Goal: Transaction & Acquisition: Purchase product/service

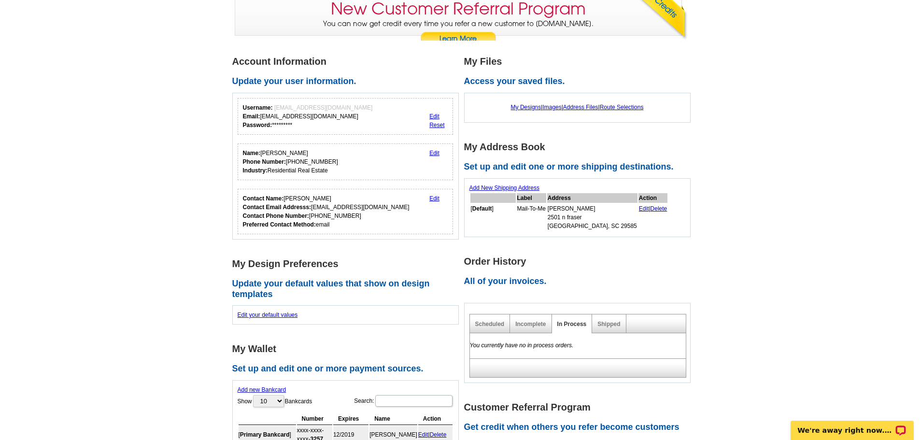
scroll to position [97, 0]
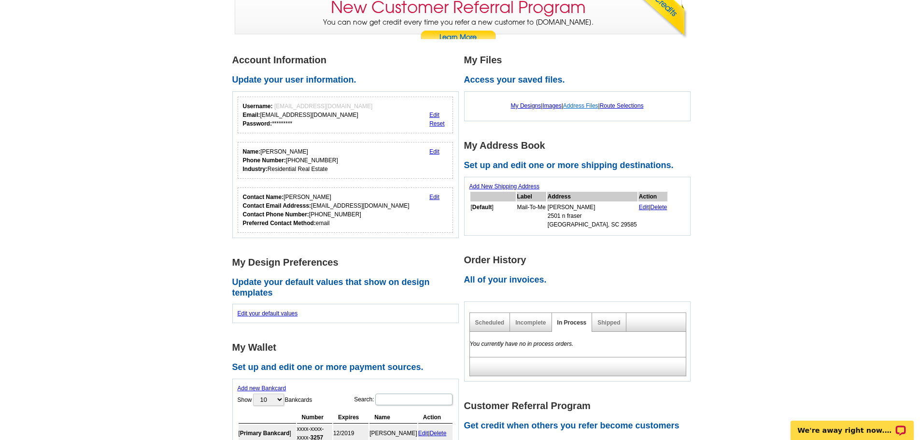
click at [583, 107] on link "Address Files" at bounding box center [580, 105] width 35 height 7
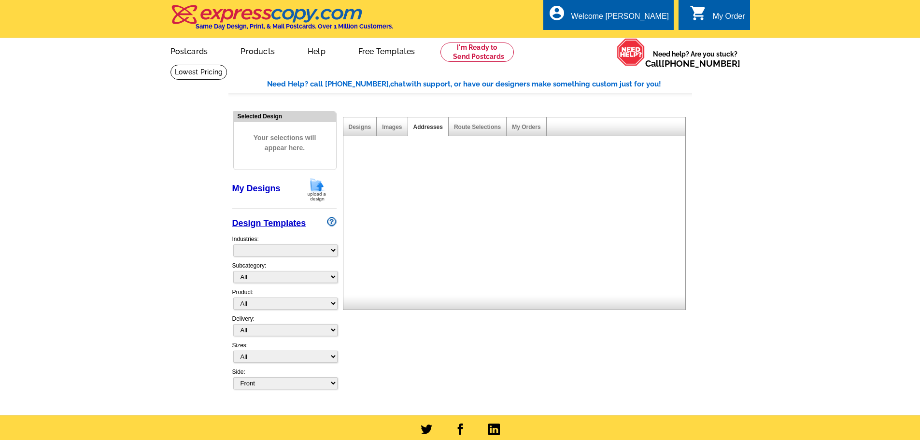
select select "785"
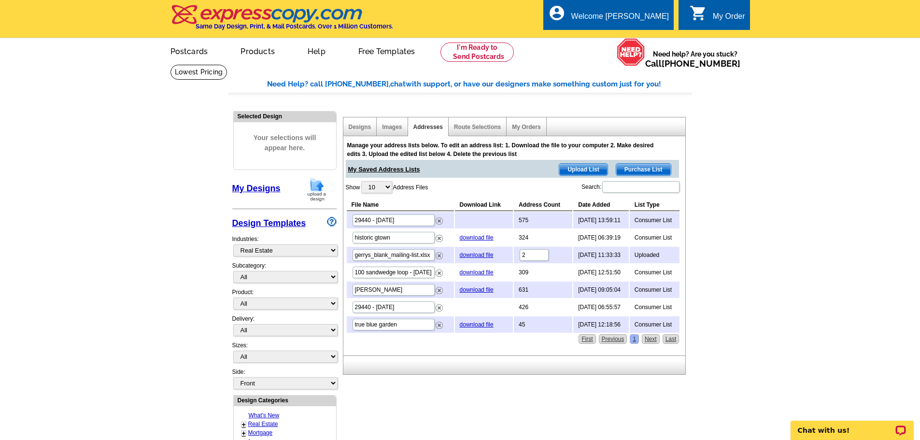
click at [566, 169] on span "Upload List" at bounding box center [584, 170] width 48 height 12
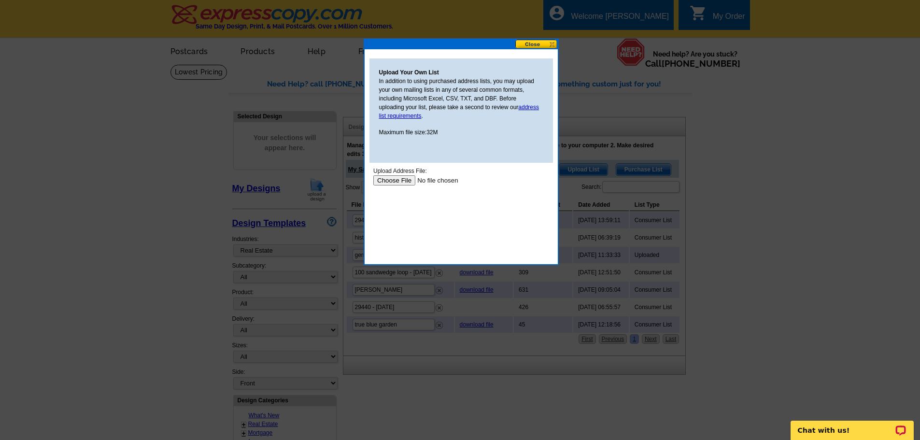
click at [397, 178] on input "file" at bounding box center [434, 180] width 122 height 10
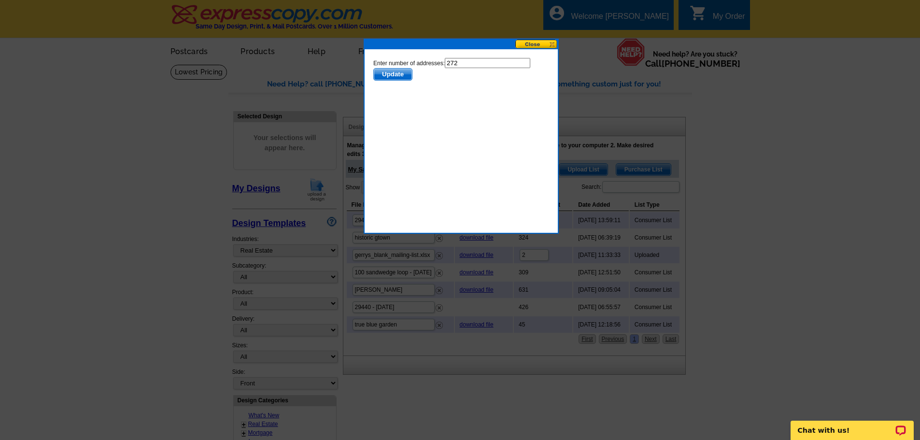
click at [396, 77] on span "Update" at bounding box center [393, 75] width 38 height 12
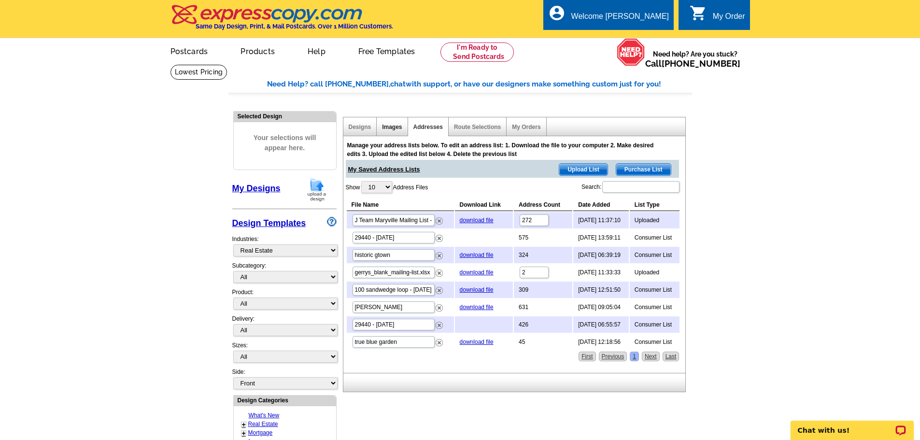
click at [397, 125] on link "Images" at bounding box center [392, 127] width 20 height 7
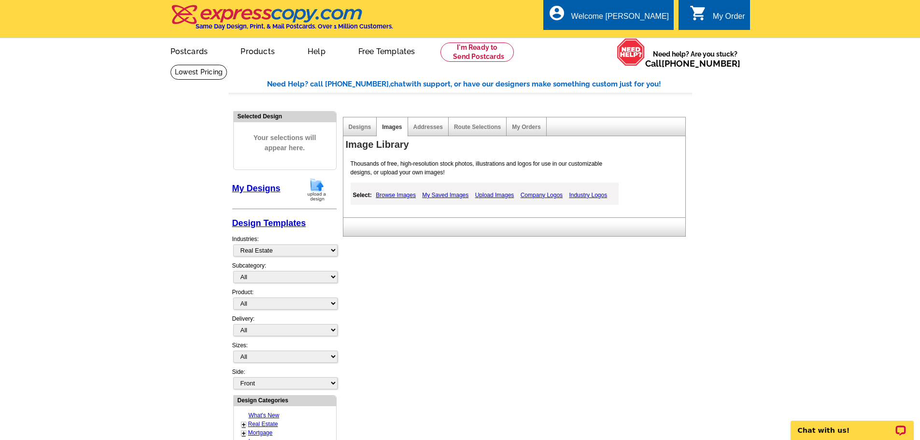
click at [502, 196] on link "Upload Images" at bounding box center [495, 195] width 44 height 12
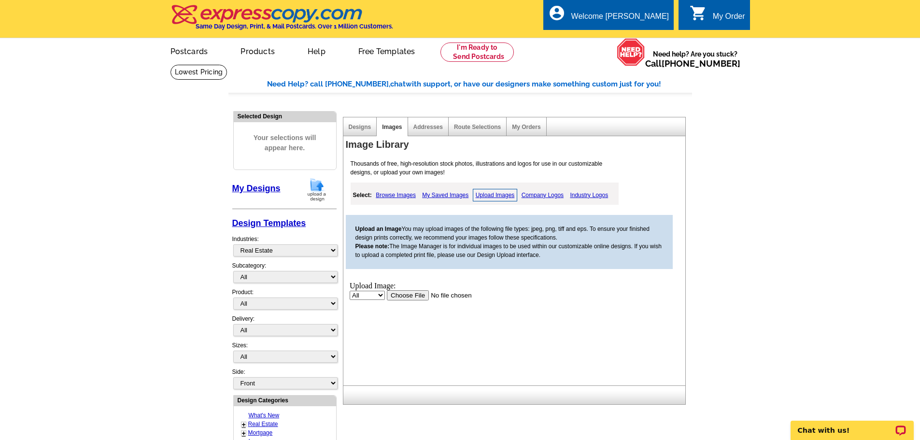
click at [407, 293] on input "file" at bounding box center [448, 295] width 122 height 10
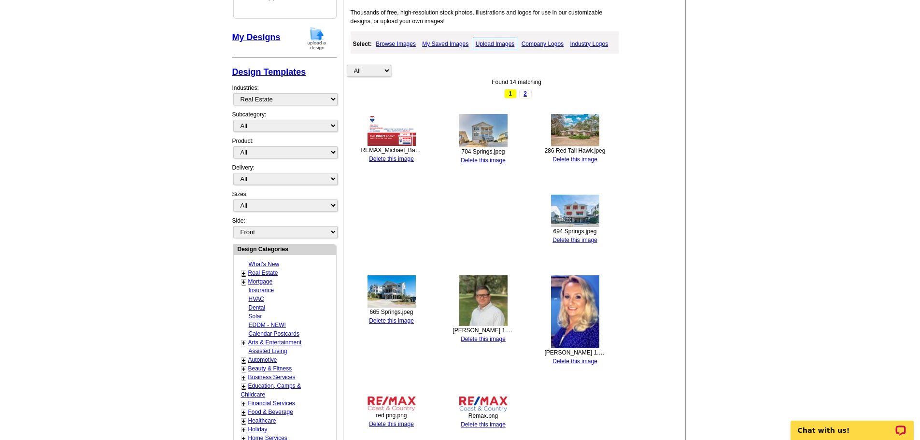
scroll to position [290, 0]
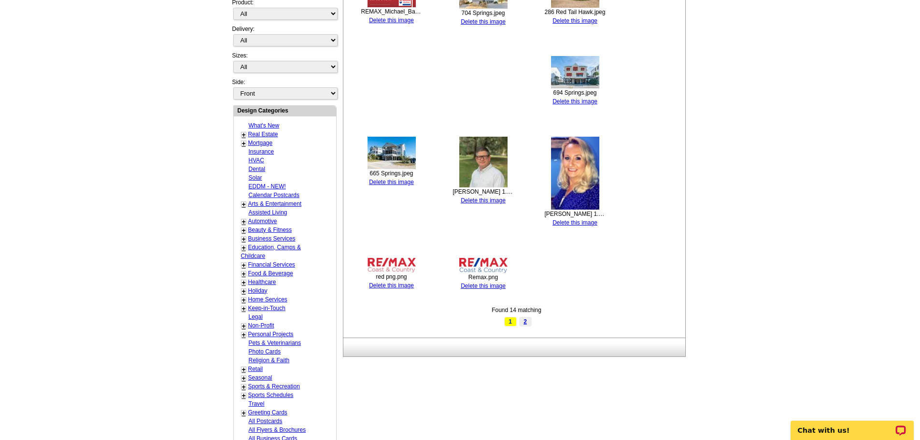
click at [526, 322] on link "2" at bounding box center [525, 322] width 13 height 10
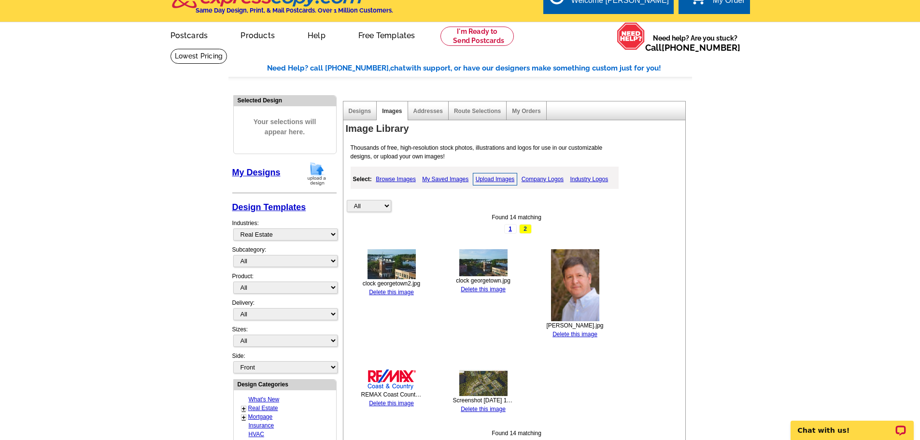
scroll to position [0, 0]
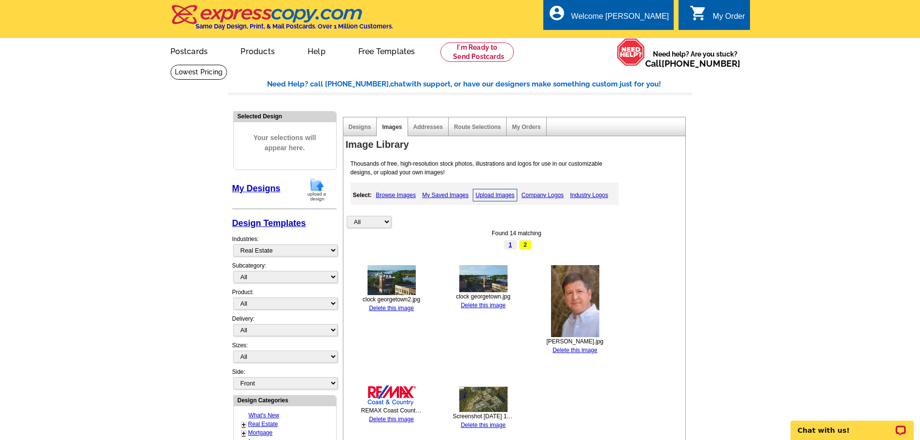
click at [514, 246] on link "1" at bounding box center [510, 245] width 13 height 10
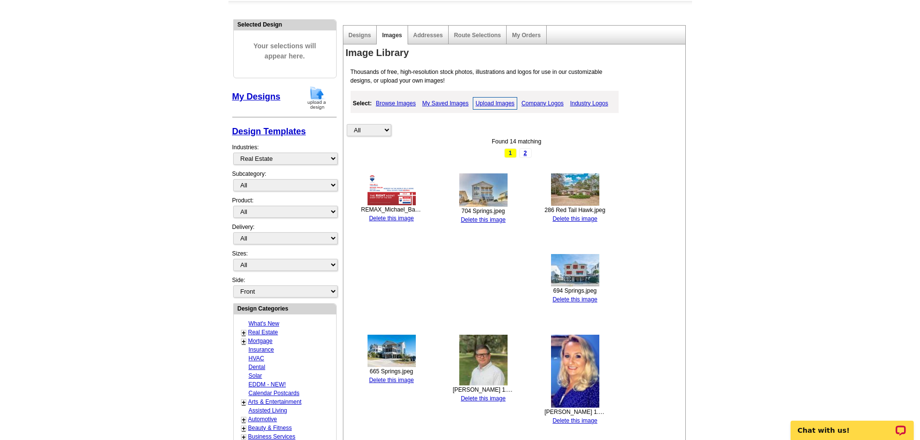
scroll to position [48, 0]
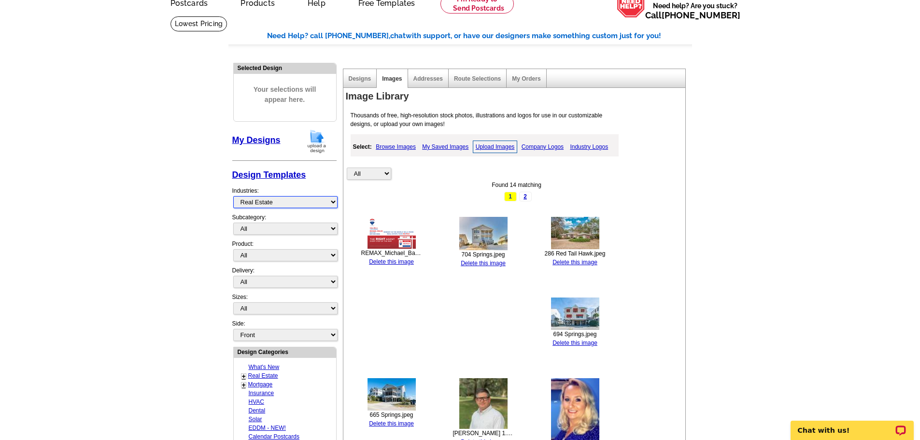
click at [279, 199] on select "What's New Real Estate Mortgage Insurance HVAC Dental Solar EDDM - NEW! Calenda…" at bounding box center [285, 202] width 104 height 12
select select "971"
click at [233, 197] on select "What's New Real Estate Mortgage Insurance HVAC Dental Solar EDDM - NEW! Calenda…" at bounding box center [285, 202] width 104 height 12
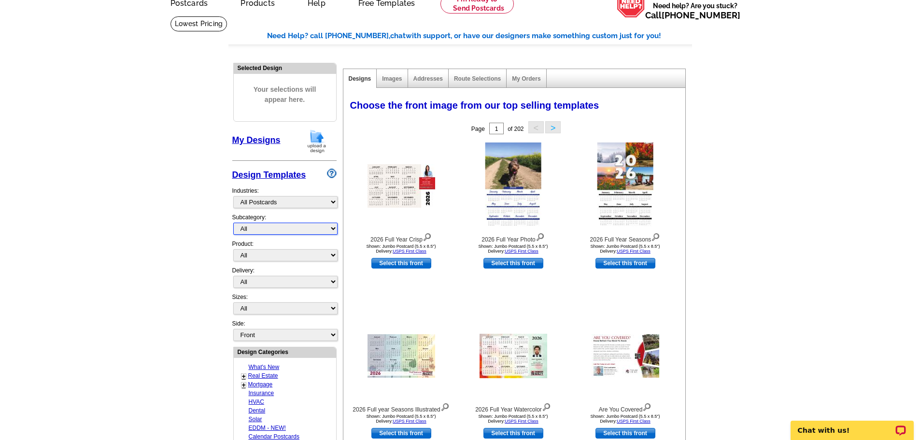
click at [287, 233] on select "All" at bounding box center [285, 229] width 104 height 12
click at [282, 257] on select "All Postcards Letters and flyers Business Cards Door Hangers Greeting Cards" at bounding box center [285, 255] width 104 height 12
select select "1"
click at [233, 250] on select "All Postcards Letters and flyers Business Cards Door Hangers Greeting Cards" at bounding box center [285, 255] width 104 height 12
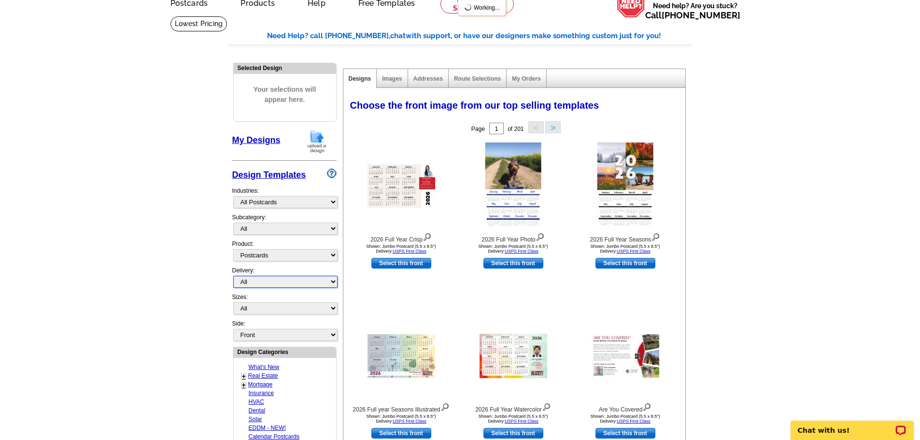
click at [272, 287] on select "All First Class Mail Shipped to Me EDDM Save 66% on Postage" at bounding box center [285, 282] width 104 height 12
select select "4"
click at [233, 276] on select "All First Class Mail Shipped to Me EDDM Save 66% on Postage" at bounding box center [285, 282] width 104 height 12
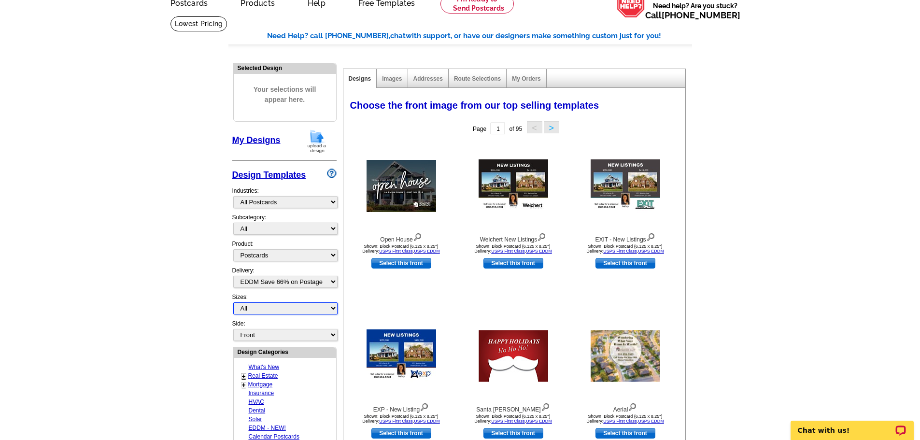
click at [274, 309] on select "All Jumbo Postcard (5.5" x 8.5") Regular Postcard (4.25" x 5.6") Panoramic Post…" at bounding box center [285, 308] width 104 height 12
select select "14"
click at [233, 303] on select "All Jumbo Postcard (5.5" x 8.5") Regular Postcard (4.25" x 5.6") Panoramic Post…" at bounding box center [285, 308] width 104 height 12
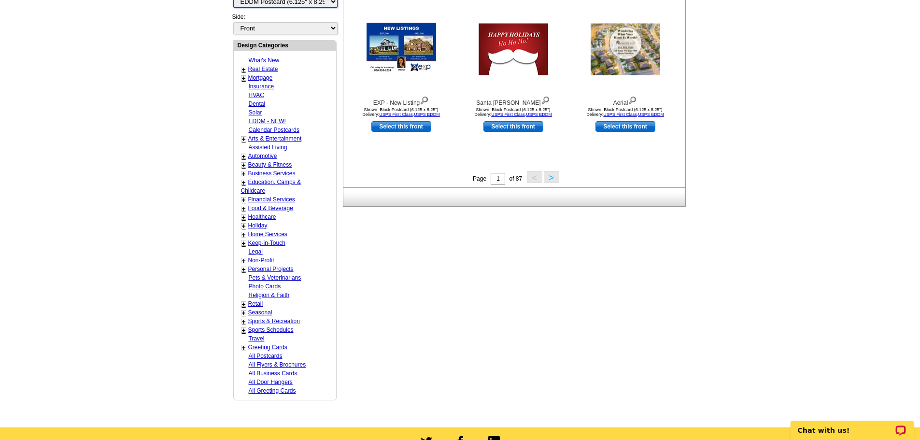
scroll to position [338, 0]
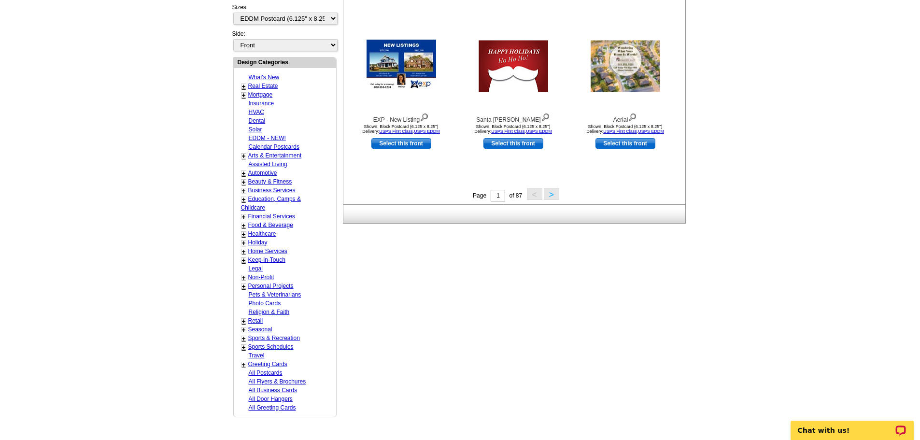
click at [553, 197] on button ">" at bounding box center [551, 194] width 15 height 12
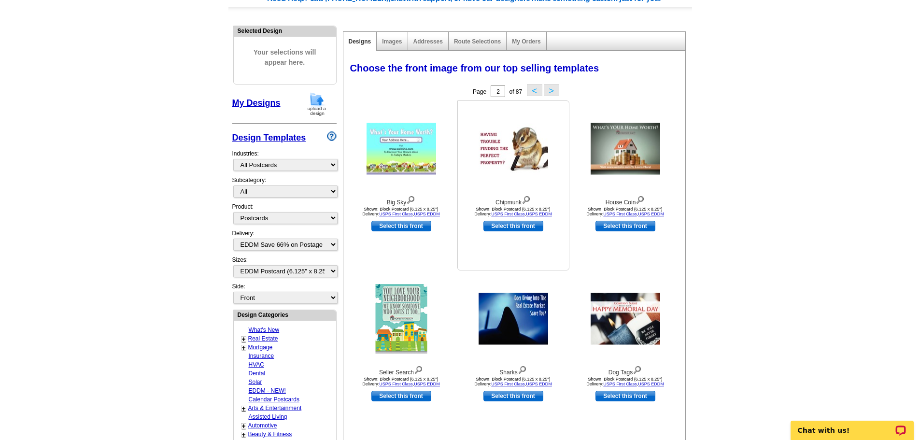
scroll to position [0, 0]
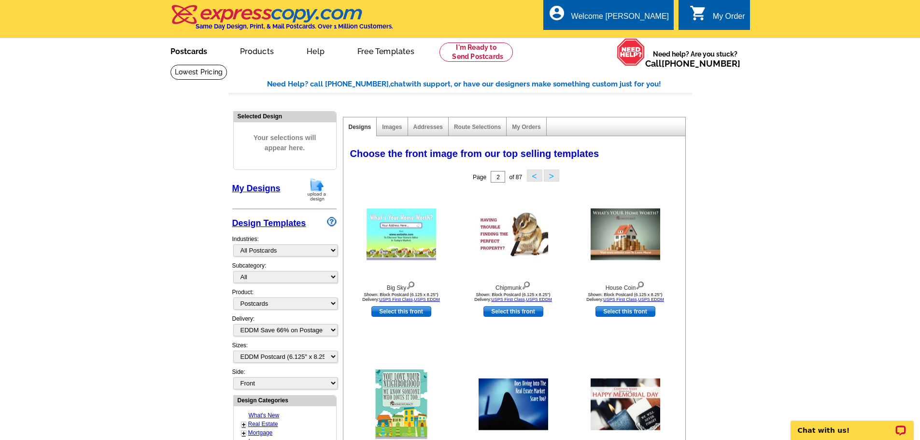
click at [192, 53] on link "Postcards" at bounding box center [189, 50] width 68 height 23
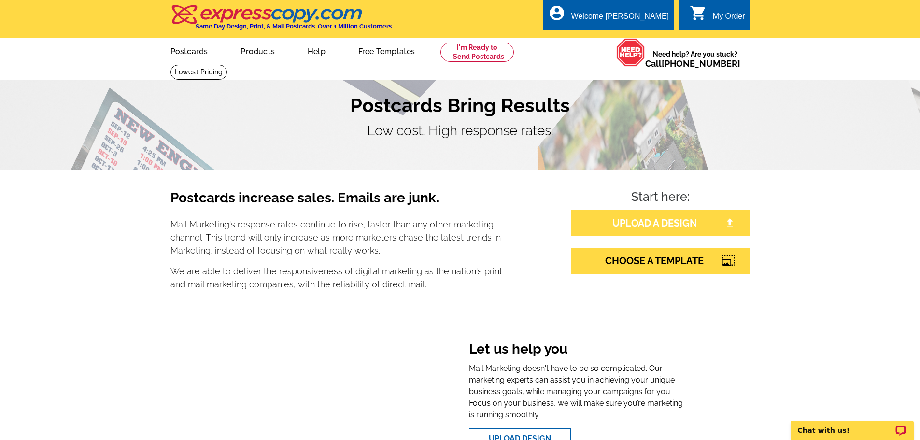
click at [641, 225] on link "UPLOAD A DESIGN" at bounding box center [661, 223] width 179 height 26
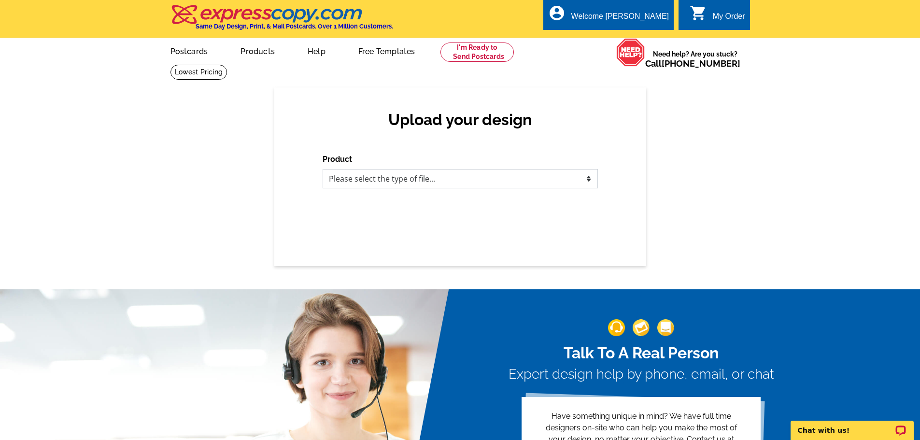
click at [392, 179] on select "Please select the type of file... Postcards Business Cards Letters and flyers G…" at bounding box center [460, 178] width 275 height 19
select select "1"
click at [323, 170] on select "Please select the type of file... Postcards Business Cards Letters and flyers G…" at bounding box center [460, 178] width 275 height 19
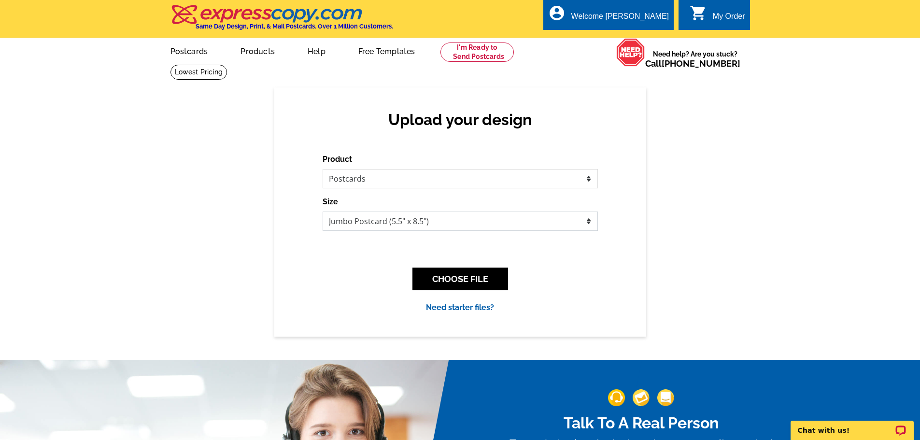
click at [456, 222] on select "Jumbo Postcard (5.5" x 8.5") Regular Postcard (4.25" x 5.6") Panoramic Postcard…" at bounding box center [460, 221] width 275 height 19
select select "14"
click at [323, 212] on select "Jumbo Postcard (5.5" x 8.5") Regular Postcard (4.25" x 5.6") Panoramic Postcard…" at bounding box center [460, 221] width 275 height 19
click at [490, 277] on button "CHOOSE FILE" at bounding box center [461, 279] width 96 height 23
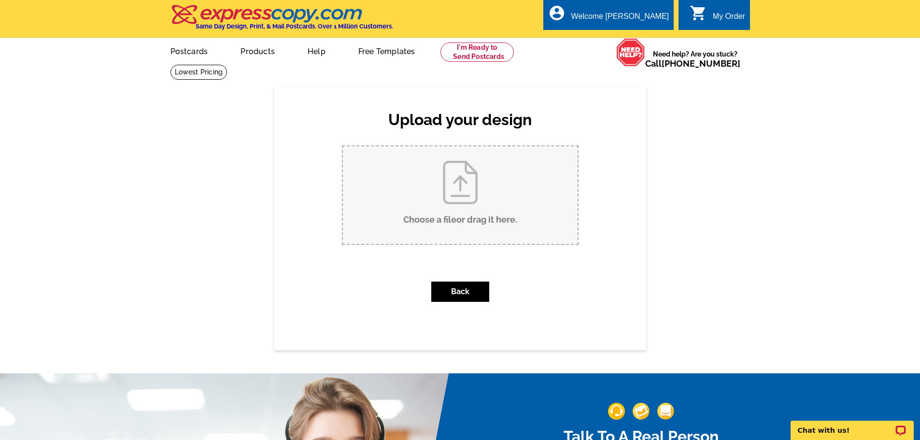
click at [461, 195] on input "Choose a file or drag it here ." at bounding box center [460, 195] width 235 height 98
type input "C:\fakepath\pizza marys.jpg"
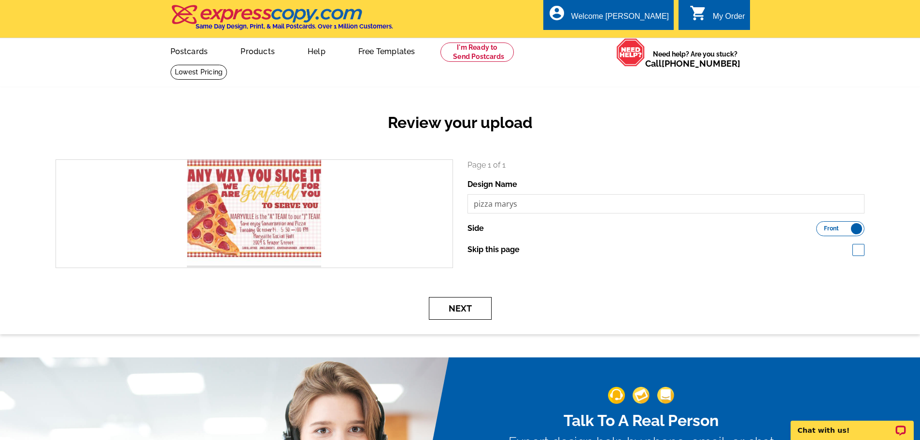
click at [467, 307] on button "Next" at bounding box center [460, 308] width 63 height 23
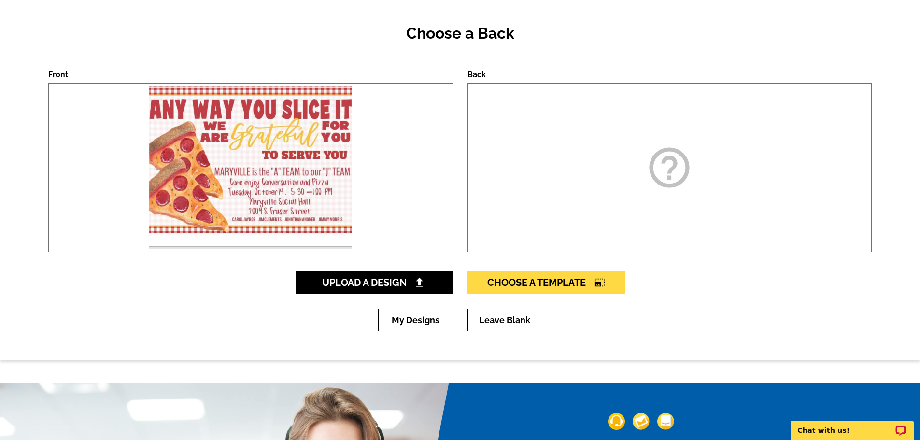
scroll to position [97, 0]
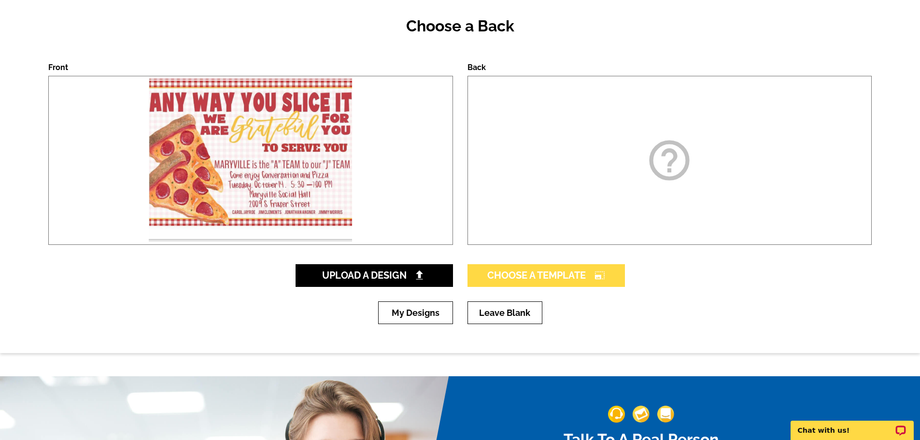
click at [563, 273] on span "Choose A Template photo_size_select_large" at bounding box center [547, 276] width 118 height 12
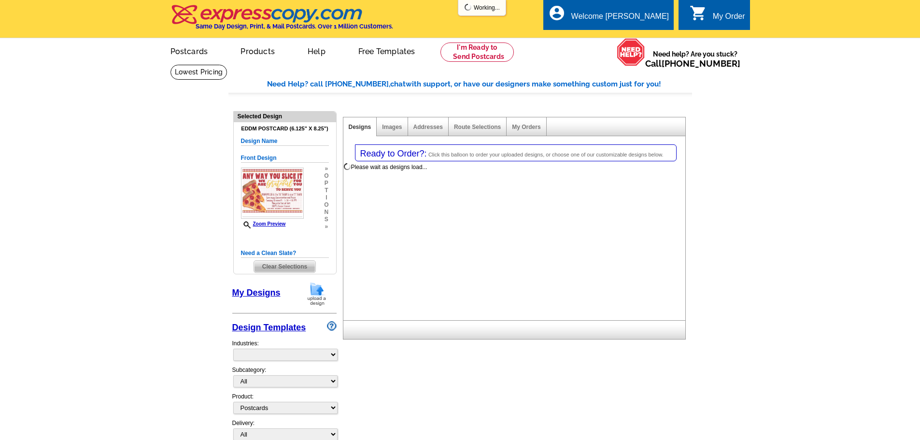
select select "1"
select select "14"
select select "back"
select select "785"
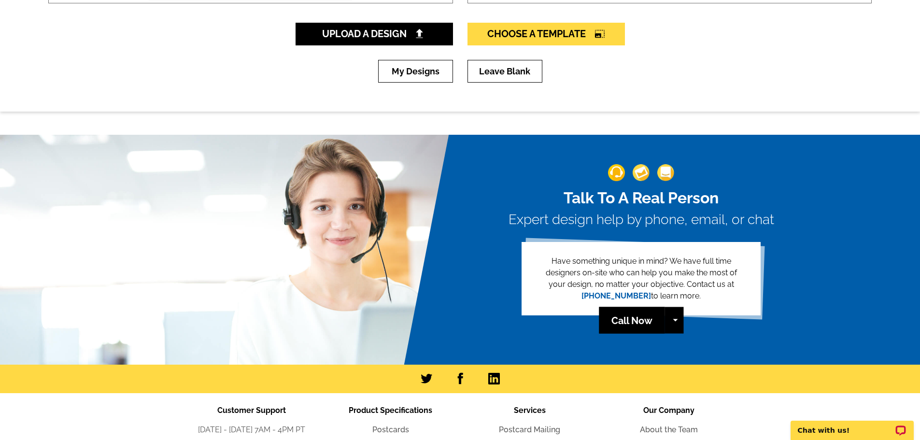
scroll to position [97, 0]
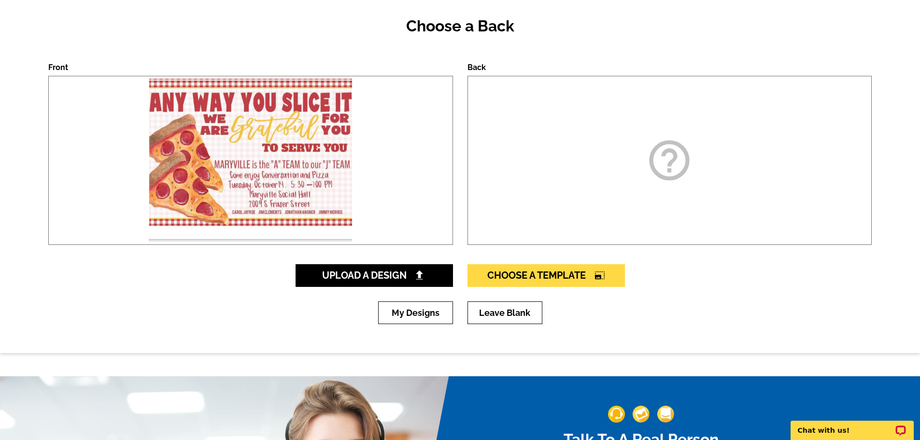
click at [617, 186] on div "help_outline" at bounding box center [670, 160] width 405 height 169
click at [675, 167] on icon "help_outline" at bounding box center [670, 160] width 48 height 48
click at [522, 278] on span "Choose A Template photo_size_select_large" at bounding box center [547, 276] width 118 height 12
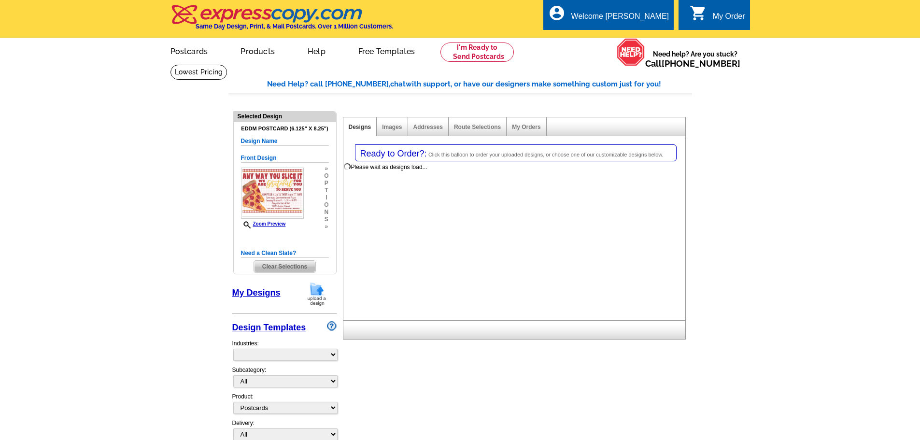
select select "1"
select select "14"
select select "back"
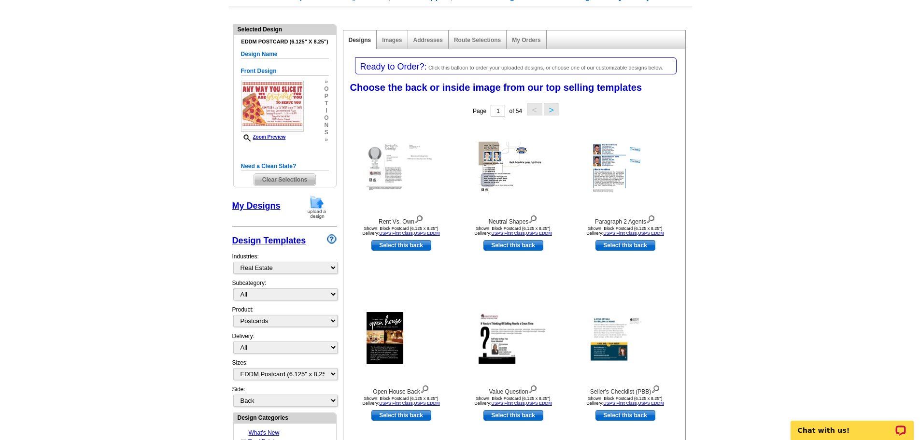
scroll to position [97, 0]
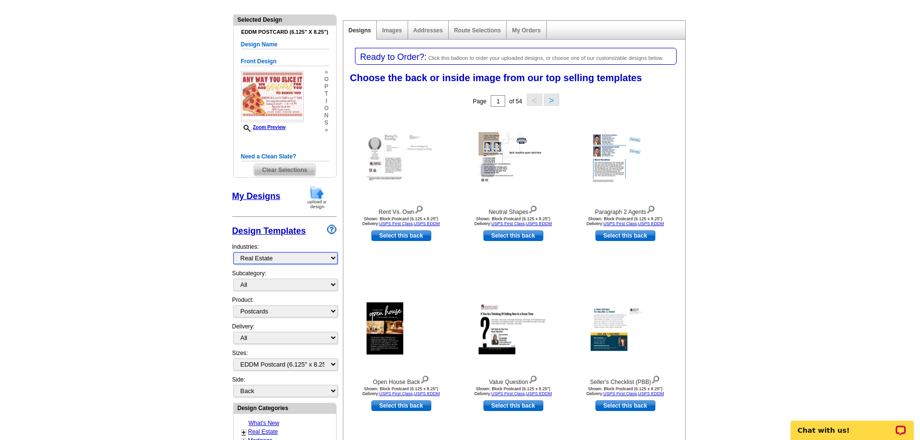
click at [290, 260] on select "What's New Real Estate Mortgage Insurance HVAC Dental Solar EDDM - NEW! Calenda…" at bounding box center [285, 258] width 104 height 12
click at [233, 253] on select "What's New Real Estate Mortgage Insurance HVAC Dental Solar EDDM - NEW! Calenda…" at bounding box center [285, 258] width 104 height 12
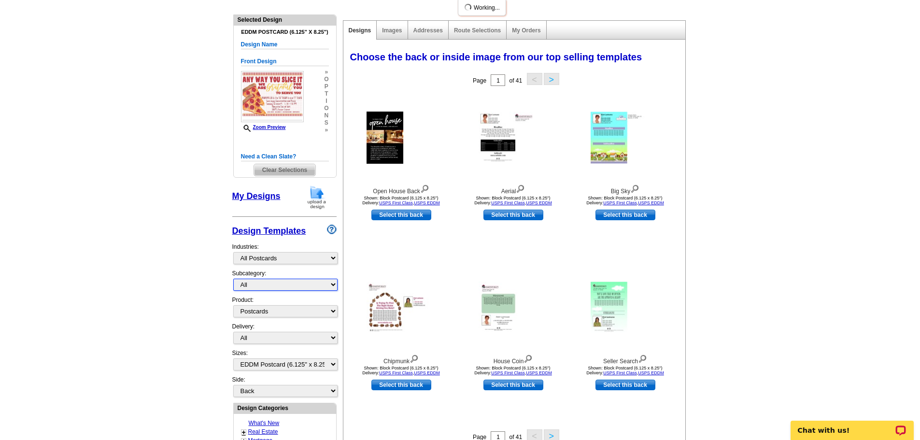
click at [282, 285] on select "All" at bounding box center [285, 285] width 104 height 12
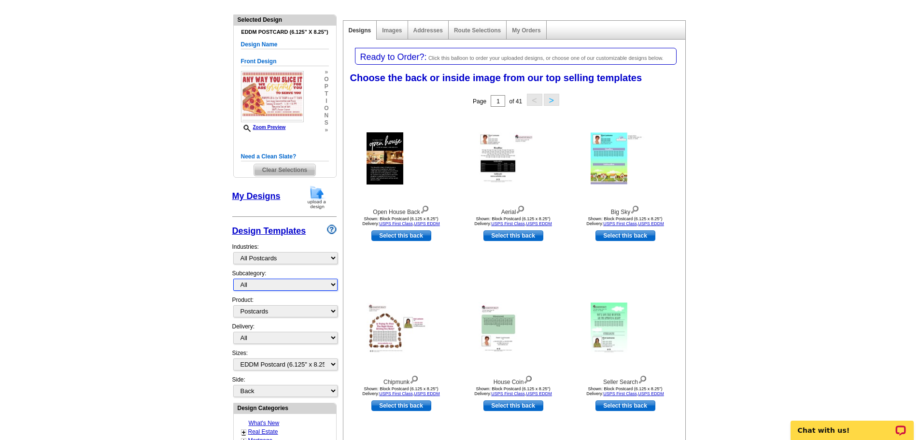
click at [282, 285] on select "All" at bounding box center [285, 285] width 104 height 12
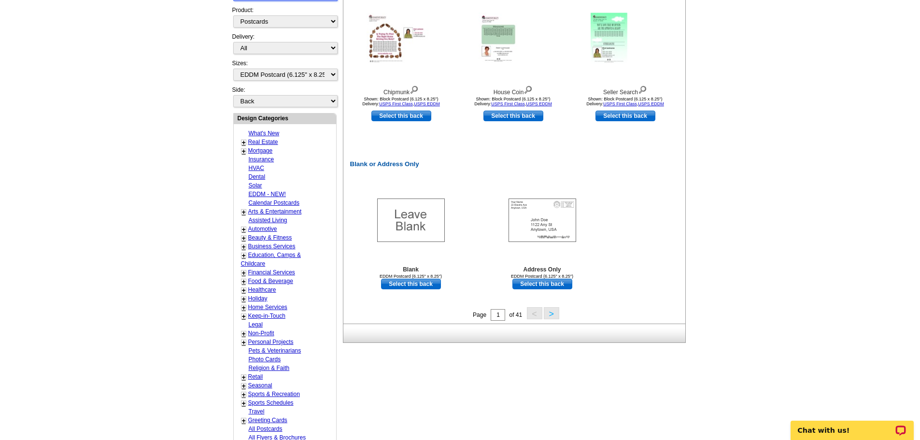
scroll to position [435, 0]
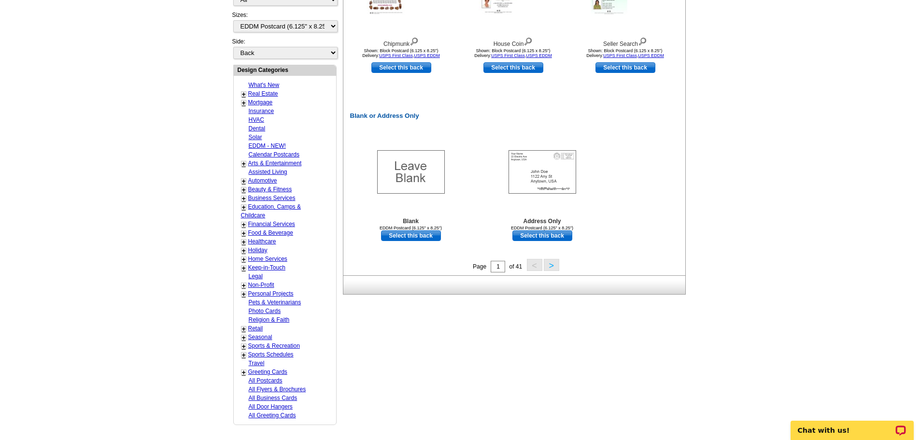
click at [243, 337] on link "+" at bounding box center [244, 338] width 4 height 8
click at [275, 321] on link "Religion & Faith" at bounding box center [269, 319] width 41 height 7
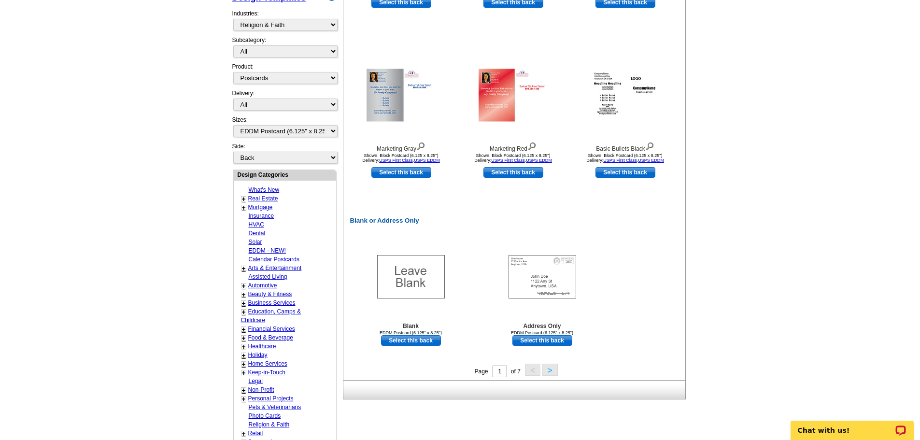
scroll to position [336, 0]
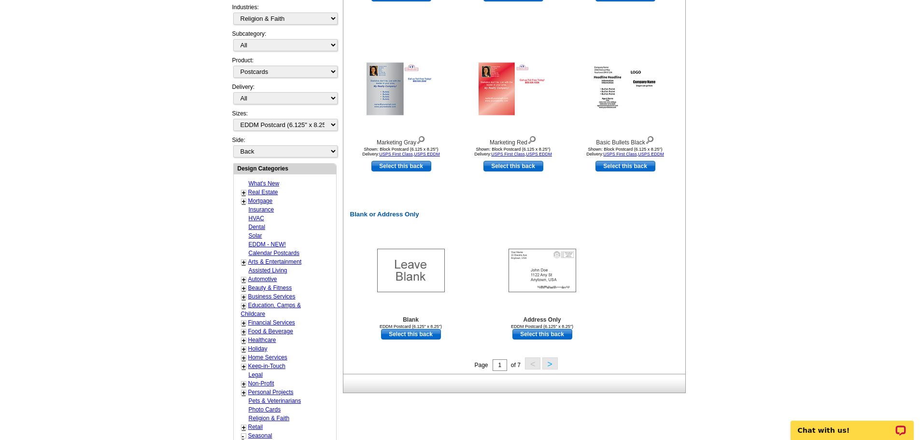
click at [243, 367] on link "+" at bounding box center [244, 367] width 4 height 8
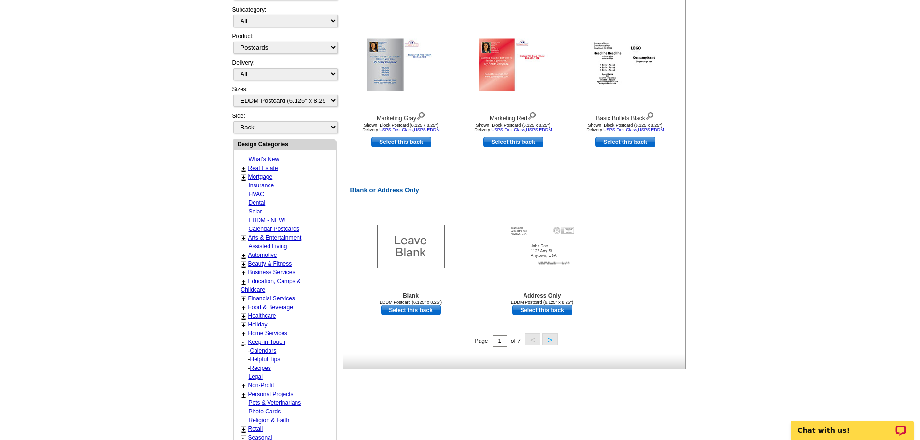
scroll to position [385, 0]
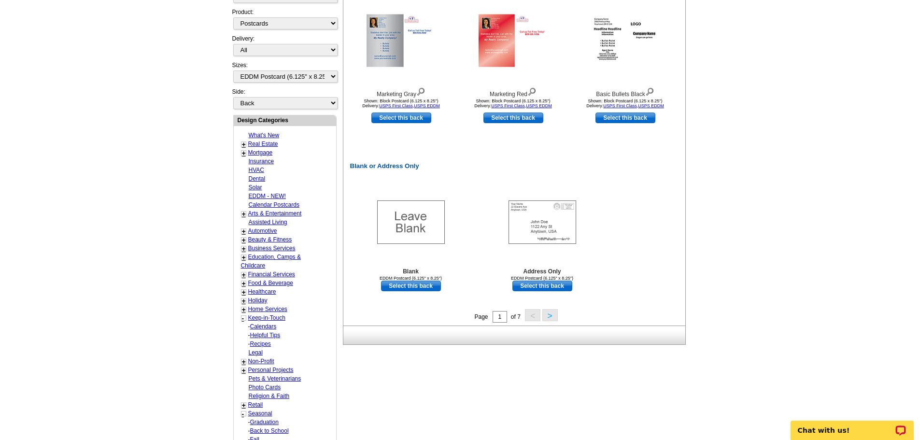
click at [243, 362] on link "+" at bounding box center [244, 362] width 4 height 8
click at [256, 390] on link "Political" at bounding box center [260, 387] width 20 height 7
select select "776"
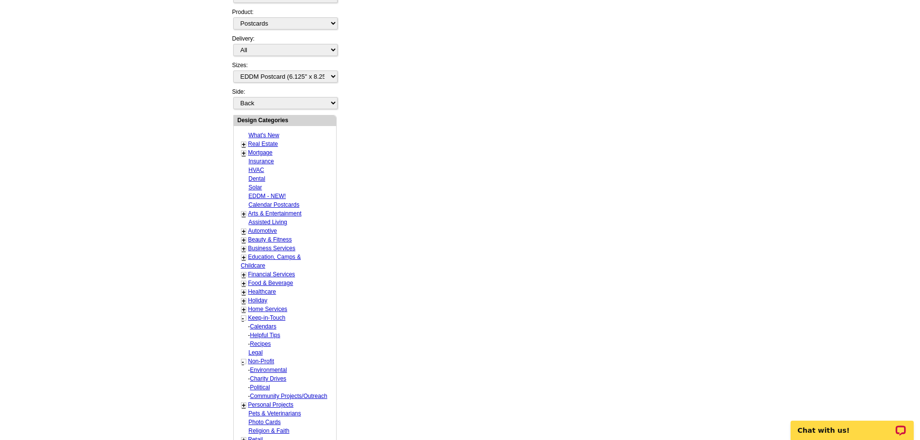
select select "1149"
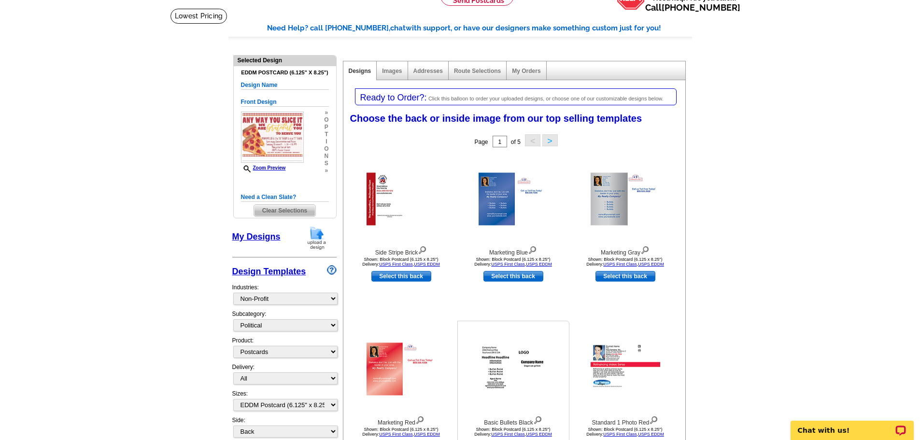
scroll to position [46, 0]
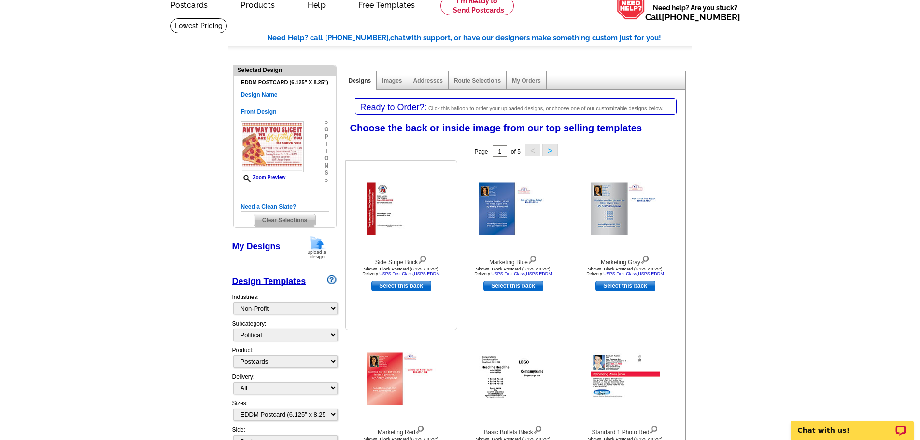
click at [387, 227] on img at bounding box center [402, 209] width 70 height 53
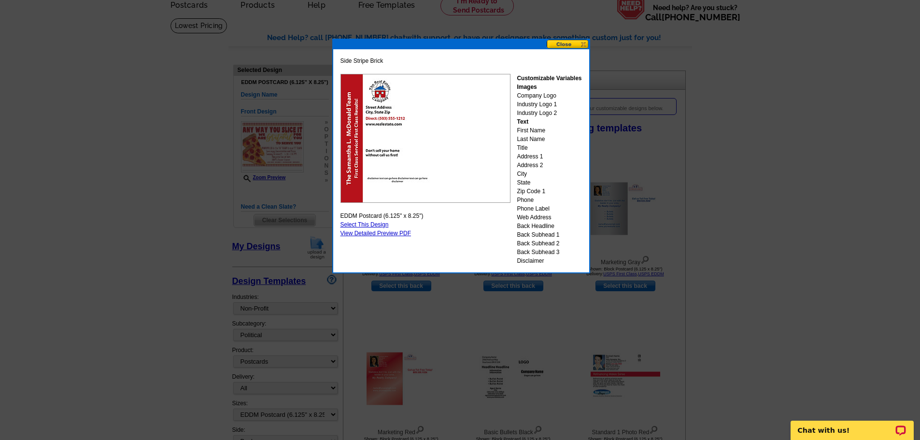
click at [368, 224] on link "Select This Design" at bounding box center [365, 224] width 48 height 7
select select "front"
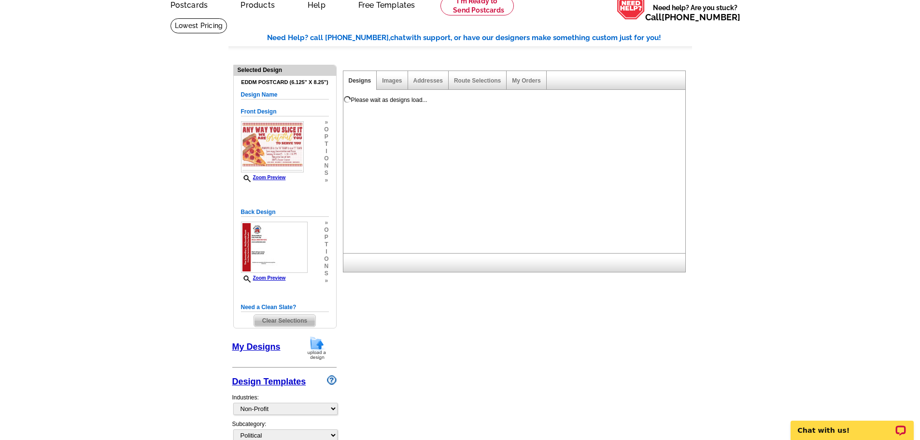
scroll to position [0, 0]
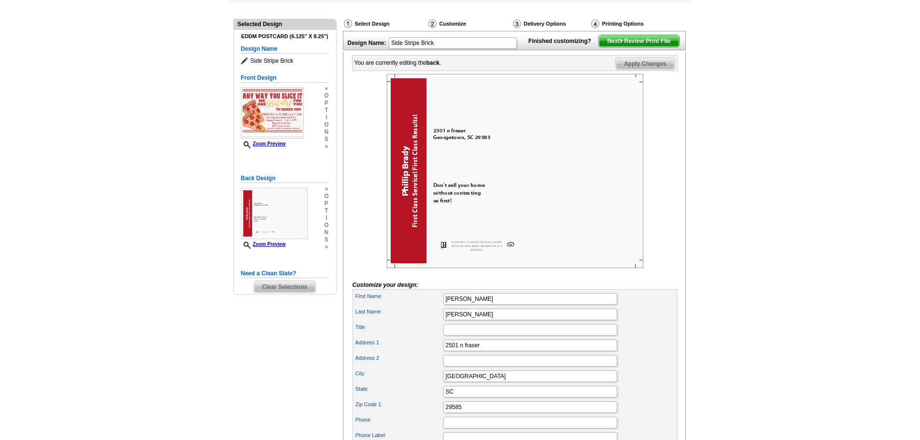
scroll to position [97, 0]
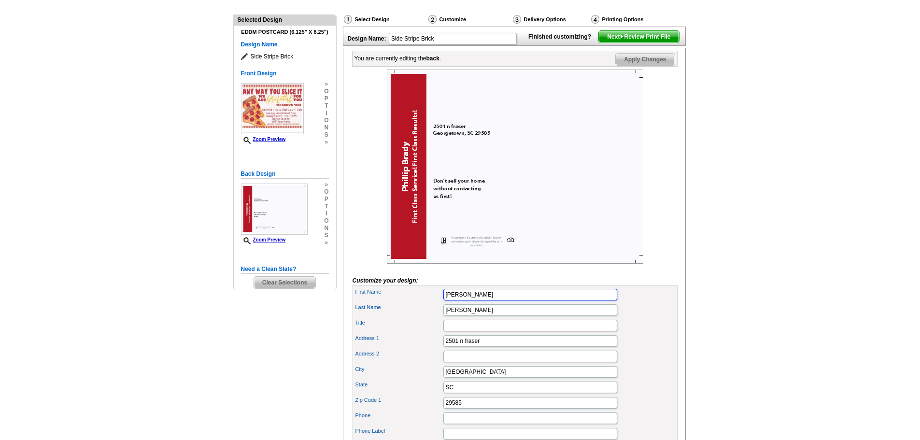
drag, startPoint x: 494, startPoint y: 311, endPoint x: 384, endPoint y: 317, distance: 110.8
click at [384, 302] on div "First Name [PERSON_NAME]" at bounding box center [515, 294] width 321 height 15
type input "Please support our Campaign"
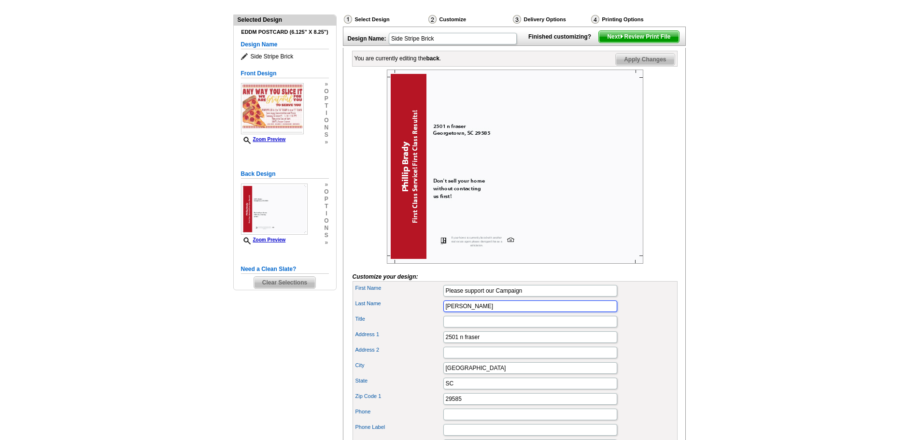
scroll to position [0, 0]
drag, startPoint x: 464, startPoint y: 327, endPoint x: 375, endPoint y: 343, distance: 90.4
click at [374, 342] on div "First Name Please support our Campaign Last Name [PERSON_NAME] Title City" at bounding box center [515, 430] width 325 height 298
drag, startPoint x: 488, startPoint y: 356, endPoint x: 295, endPoint y: 353, distance: 193.3
click at [291, 353] on div "Need Help? call [PHONE_NUMBER], chat with support, or have our designers make s…" at bounding box center [461, 318] width 464 height 672
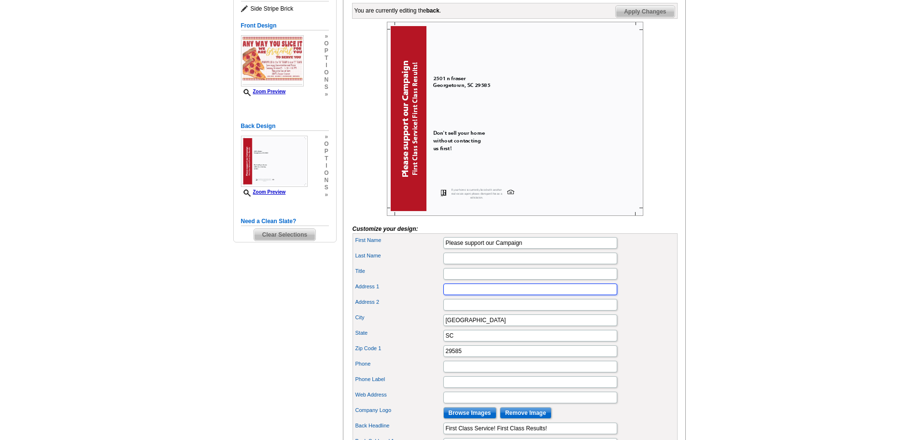
scroll to position [145, 0]
click at [474, 264] on input "Last Name" at bounding box center [531, 258] width 174 height 12
type input "VOTE!"
drag, startPoint x: 491, startPoint y: 336, endPoint x: 350, endPoint y: 341, distance: 141.2
click at [375, 328] on div "City [GEOGRAPHIC_DATA]" at bounding box center [515, 319] width 321 height 15
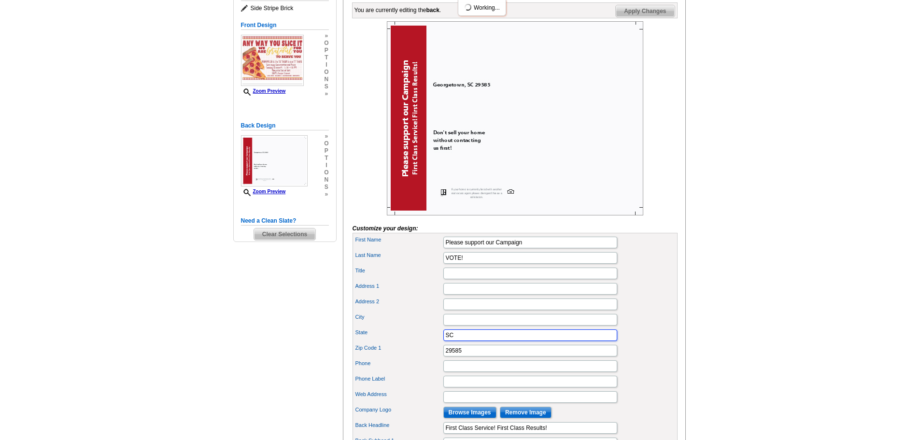
drag, startPoint x: 454, startPoint y: 350, endPoint x: 343, endPoint y: 367, distance: 111.9
click at [344, 367] on div "You are currently editing the back . Customize Back Apply Changes Customize you…" at bounding box center [514, 272] width 343 height 545
drag, startPoint x: 470, startPoint y: 370, endPoint x: 384, endPoint y: 372, distance: 86.0
click at [384, 359] on div "Zip Code 1 29585" at bounding box center [515, 350] width 321 height 15
click at [424, 352] on label "Zip Code 1" at bounding box center [399, 348] width 87 height 8
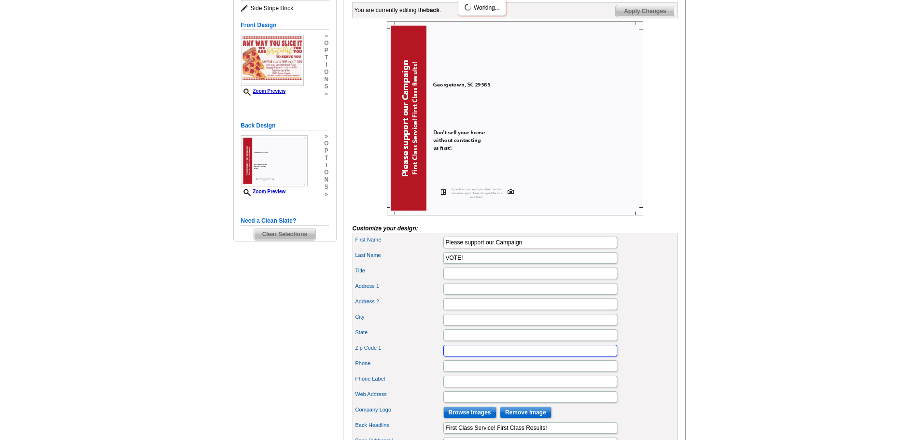
click at [444, 357] on input "Zip Code 1" at bounding box center [531, 351] width 174 height 12
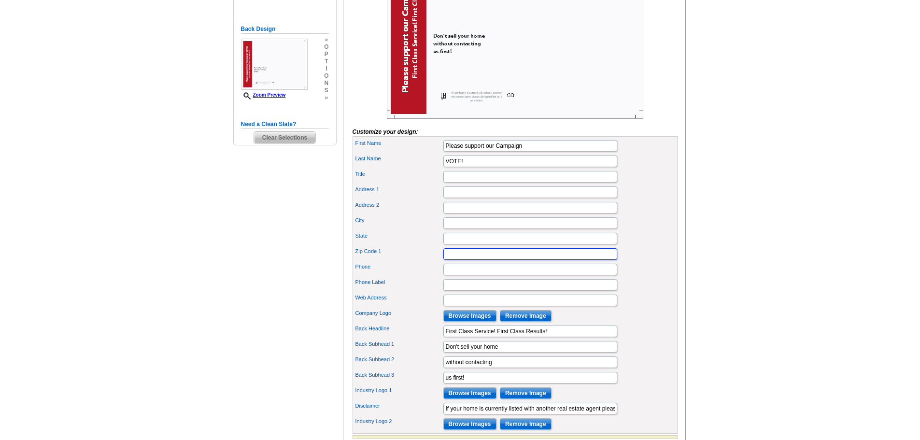
scroll to position [193, 0]
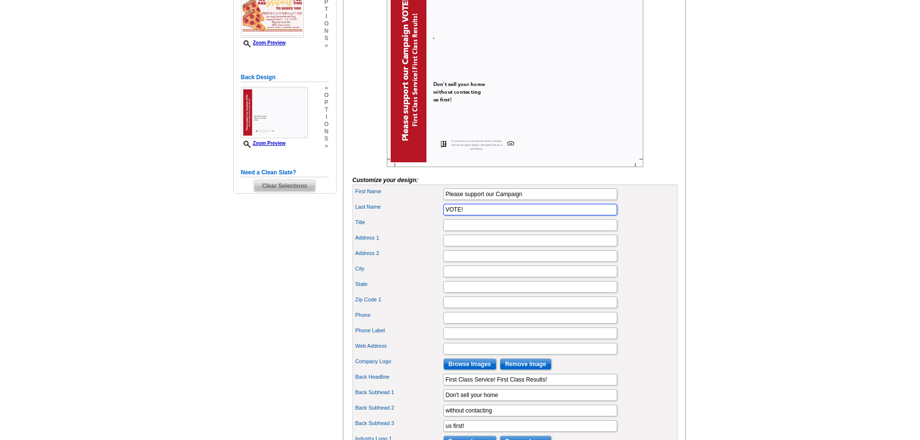
drag, startPoint x: 470, startPoint y: 227, endPoint x: 389, endPoint y: 234, distance: 81.0
click at [389, 217] on div "Last Name VOTE!" at bounding box center [515, 209] width 321 height 15
drag, startPoint x: 560, startPoint y: 398, endPoint x: 411, endPoint y: 403, distance: 148.4
click at [412, 388] on div "Back Headline First Class Service! First Class Results!" at bounding box center [515, 379] width 321 height 15
click at [431, 357] on div "Web Address" at bounding box center [515, 348] width 321 height 15
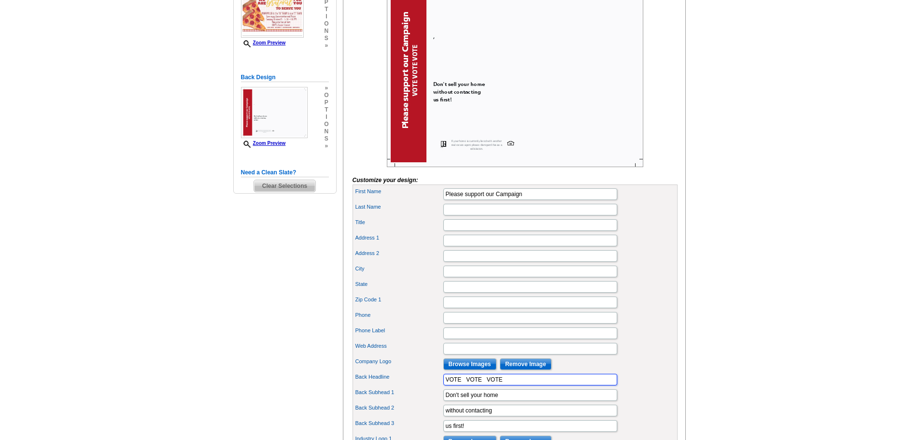
drag, startPoint x: 506, startPoint y: 396, endPoint x: 465, endPoint y: 399, distance: 41.6
click at [465, 386] on input "VOTE VOTE VOTE" at bounding box center [531, 380] width 174 height 12
type input "VOTE"
click at [431, 335] on label "Phone Label" at bounding box center [399, 331] width 87 height 8
click at [444, 339] on input "Phone Label" at bounding box center [531, 334] width 174 height 12
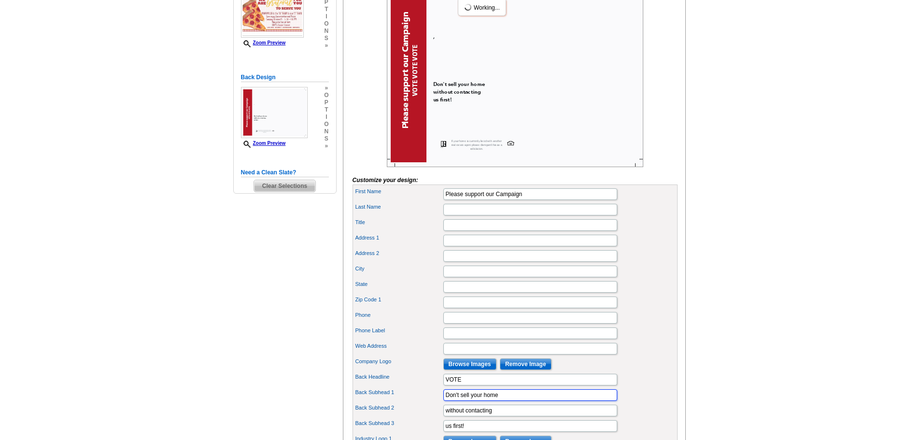
drag, startPoint x: 507, startPoint y: 408, endPoint x: 346, endPoint y: 401, distance: 160.6
click at [361, 403] on div "Back Subhead 1 Don't sell your home" at bounding box center [515, 395] width 321 height 15
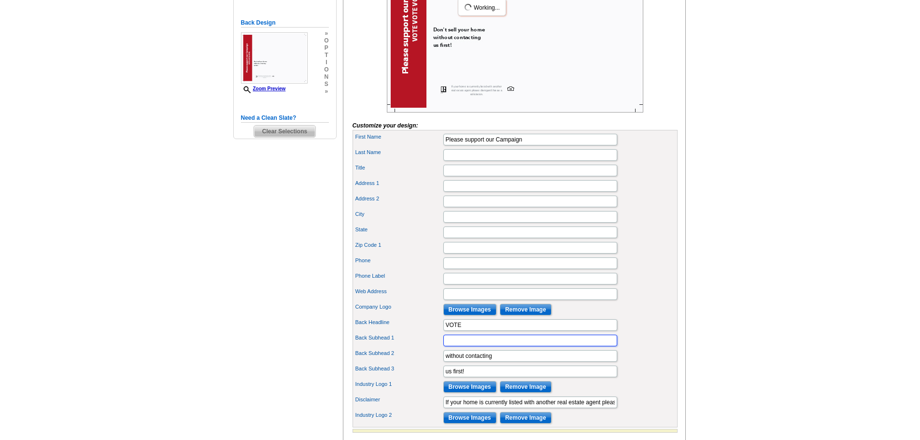
scroll to position [338, 0]
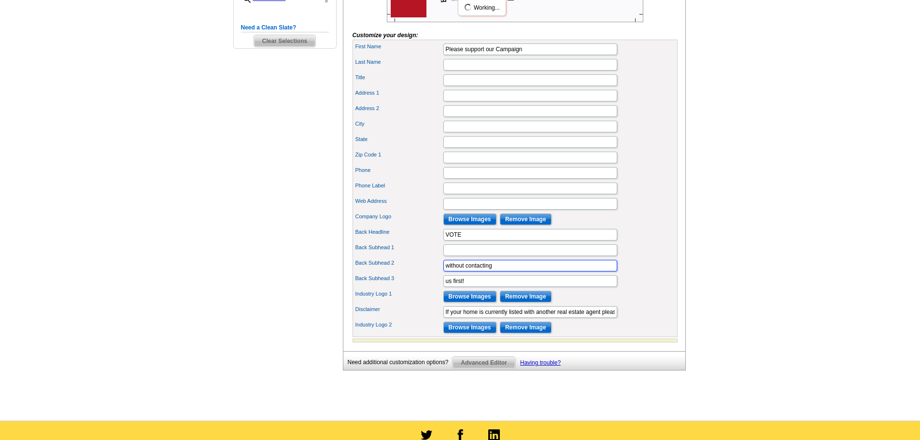
drag, startPoint x: 497, startPoint y: 284, endPoint x: 371, endPoint y: 281, distance: 126.2
click at [371, 273] on div "Back Subhead 2 without contacting" at bounding box center [515, 265] width 321 height 15
drag, startPoint x: 472, startPoint y: 299, endPoint x: 385, endPoint y: 300, distance: 87.0
click at [388, 289] on div "Back Subhead 3 us first!" at bounding box center [515, 280] width 321 height 15
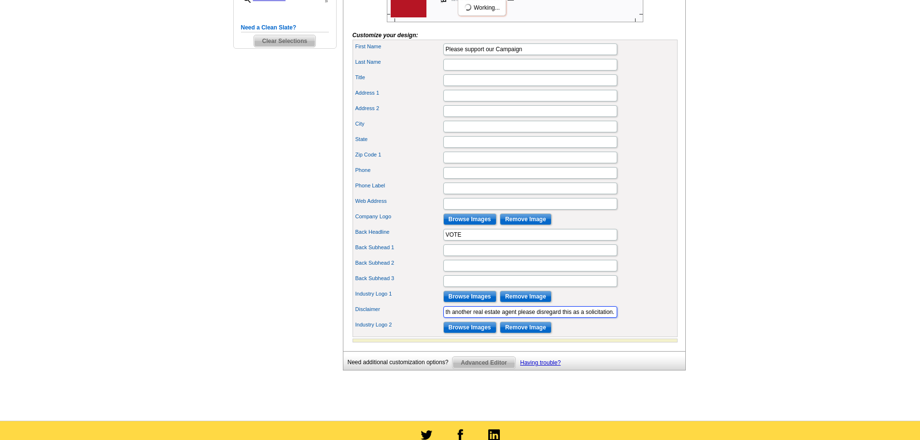
drag, startPoint x: 443, startPoint y: 329, endPoint x: 728, endPoint y: 343, distance: 284.9
click at [17, 124] on main "Need Help? call 800-260-5887, chat with support, or have our designers make som…" at bounding box center [460, 73] width 920 height 695
click at [633, 304] on div "Industry Logo 1 Browse Images Remove Image" at bounding box center [515, 296] width 321 height 15
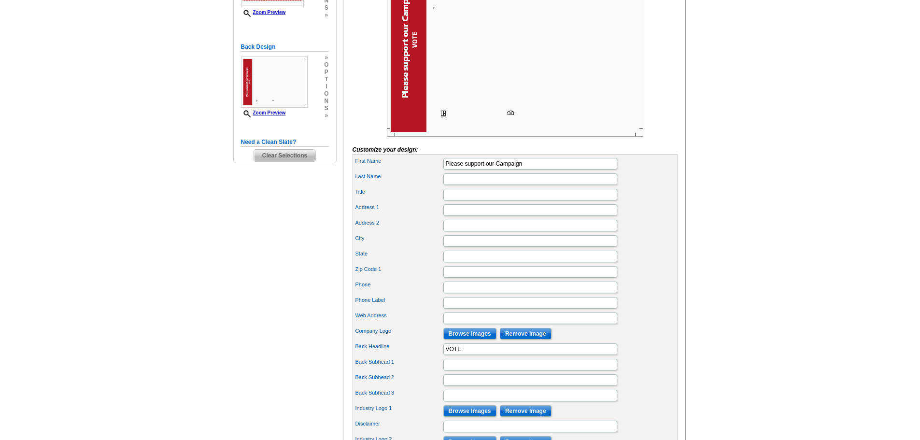
scroll to position [387, 0]
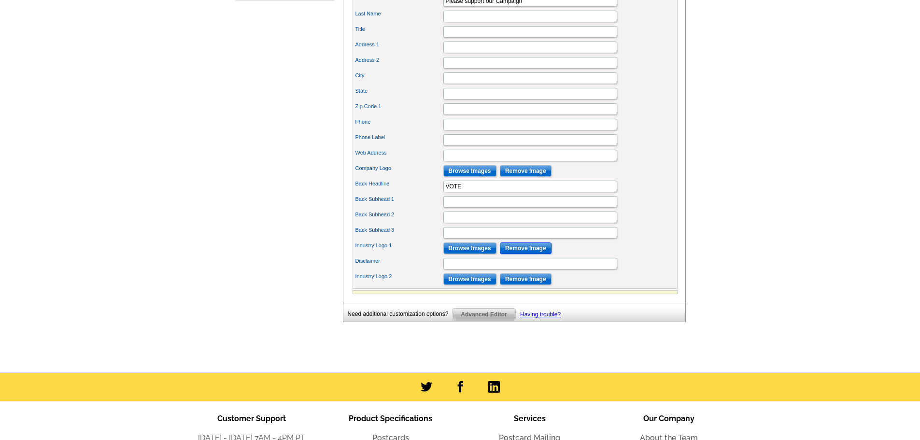
click at [528, 254] on input "Remove Image" at bounding box center [526, 249] width 52 height 12
click at [531, 285] on input "Remove Image" at bounding box center [526, 279] width 52 height 12
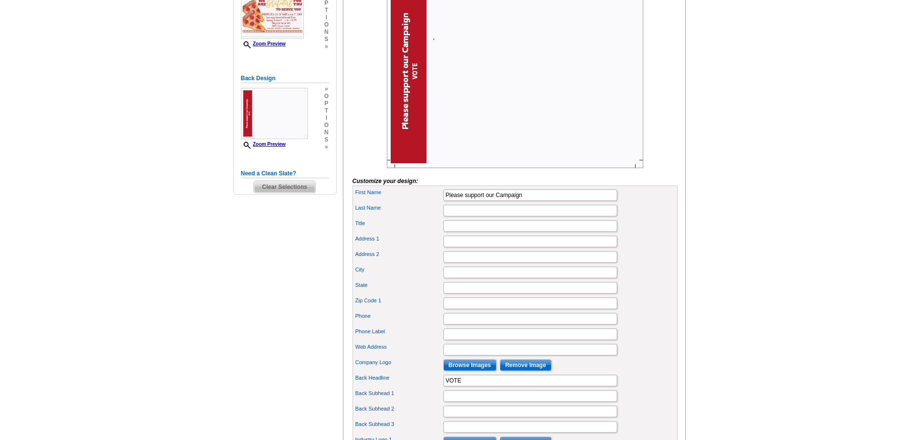
scroll to position [435, 0]
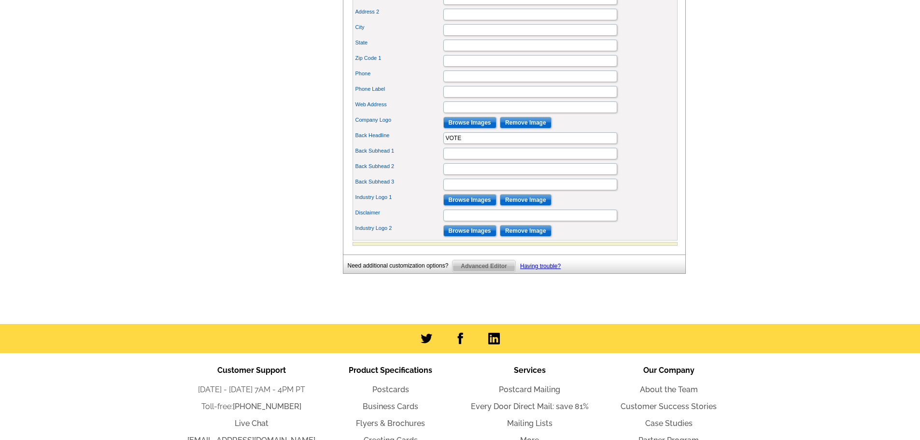
click at [481, 272] on span "Advanced Editor" at bounding box center [484, 266] width 62 height 12
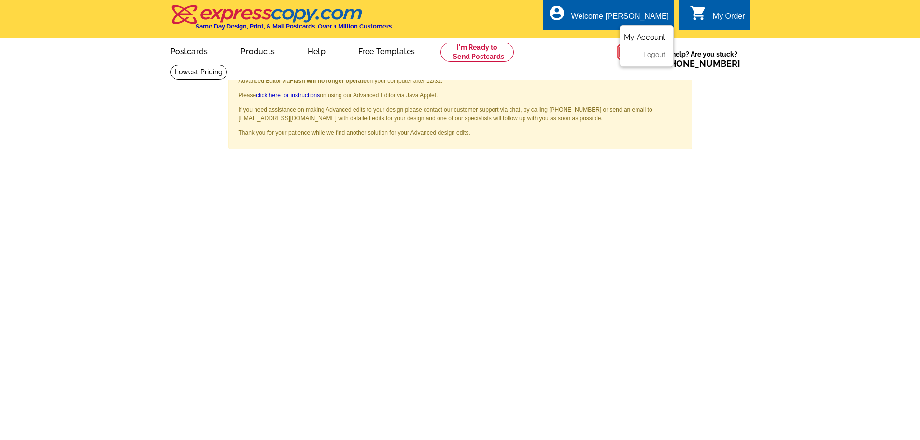
click at [640, 35] on link "My Account" at bounding box center [645, 37] width 42 height 9
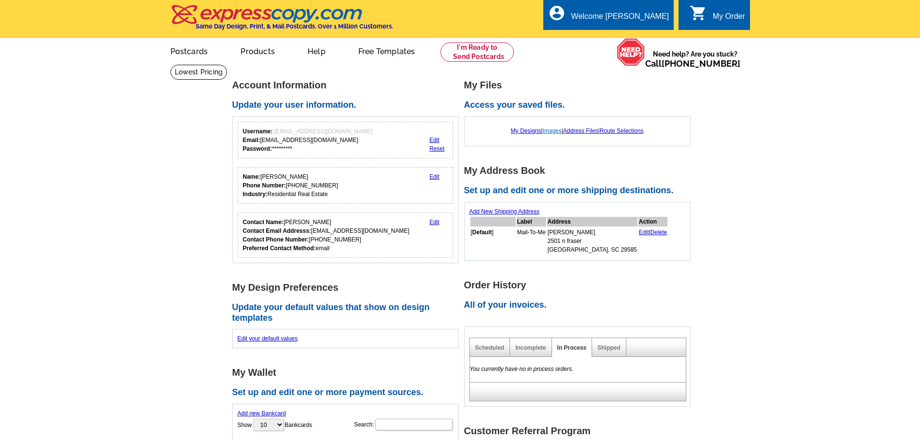
click at [549, 132] on link "Images" at bounding box center [552, 131] width 19 height 7
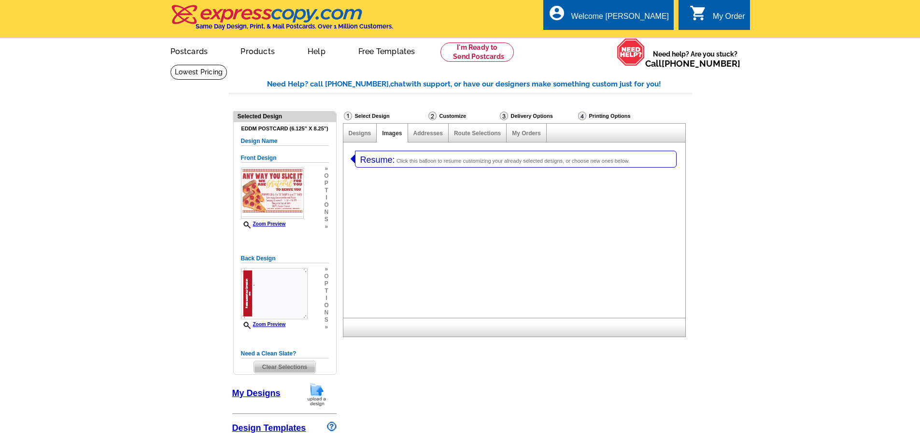
select select "1"
select select "14"
select select "785"
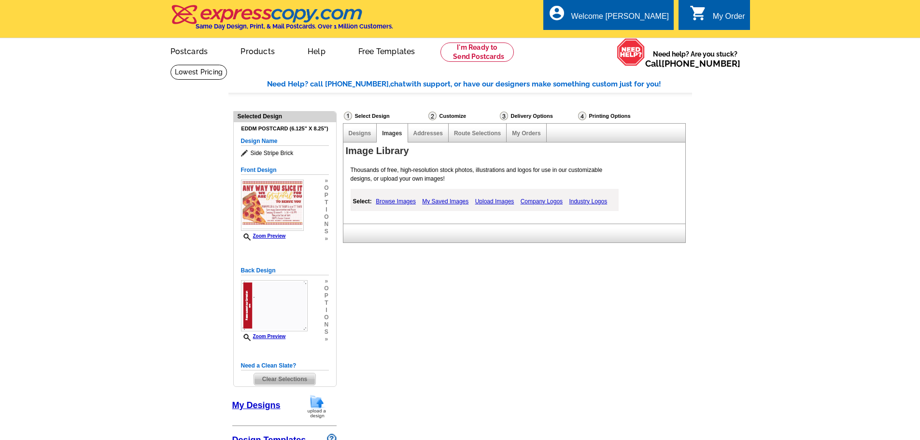
click at [390, 201] on link "Browse Images" at bounding box center [396, 202] width 45 height 12
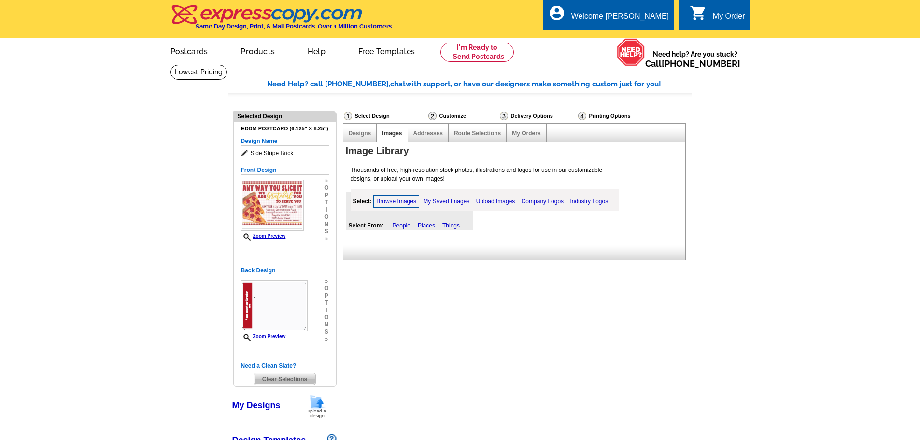
click at [437, 201] on link "My Saved Images" at bounding box center [446, 202] width 51 height 12
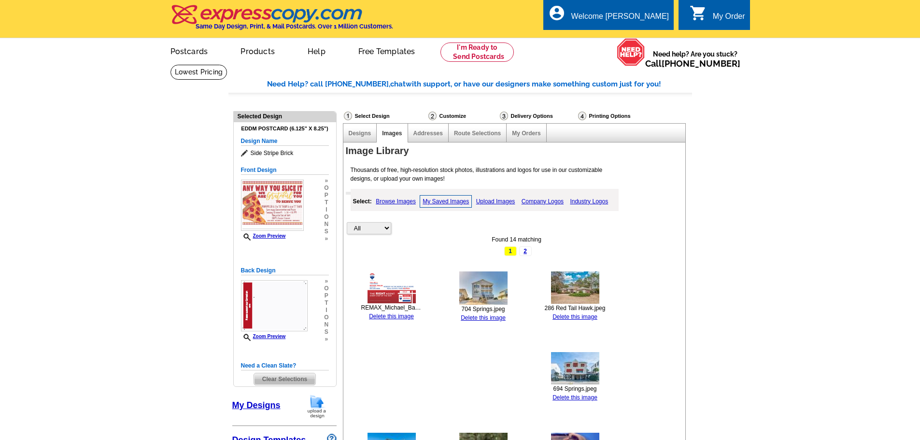
click at [497, 203] on link "Upload Images" at bounding box center [496, 202] width 44 height 12
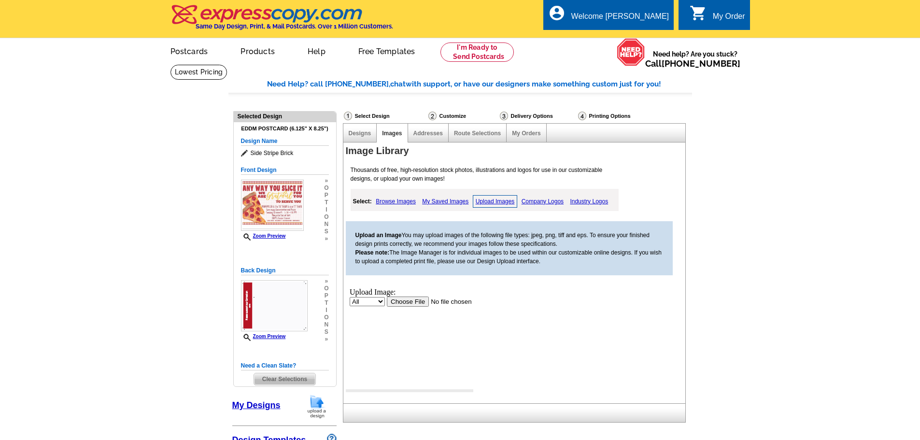
click at [413, 299] on input "file" at bounding box center [448, 301] width 122 height 10
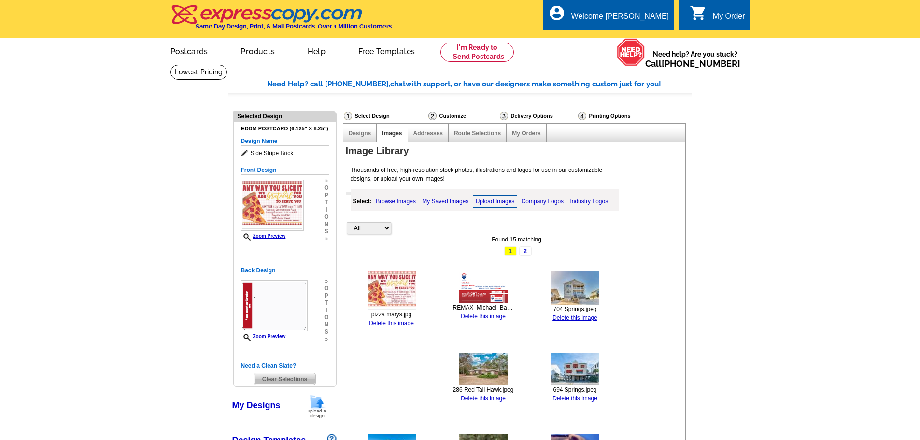
click at [502, 204] on link "Upload Images" at bounding box center [495, 201] width 45 height 13
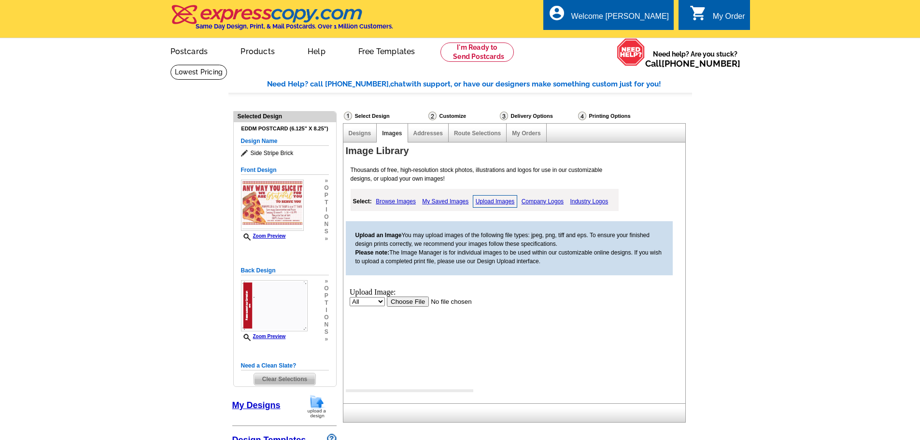
click at [418, 298] on input "file" at bounding box center [448, 301] width 122 height 10
click at [416, 301] on input "file" at bounding box center [448, 301] width 122 height 10
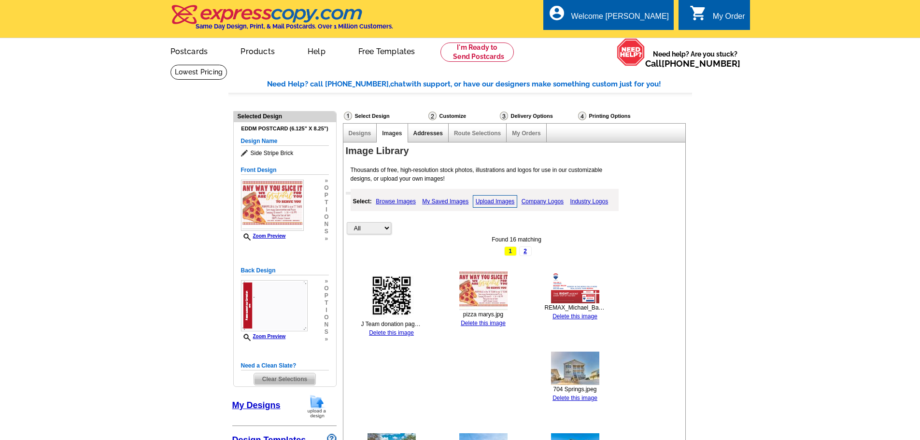
click at [439, 132] on link "Addresses" at bounding box center [428, 133] width 29 height 7
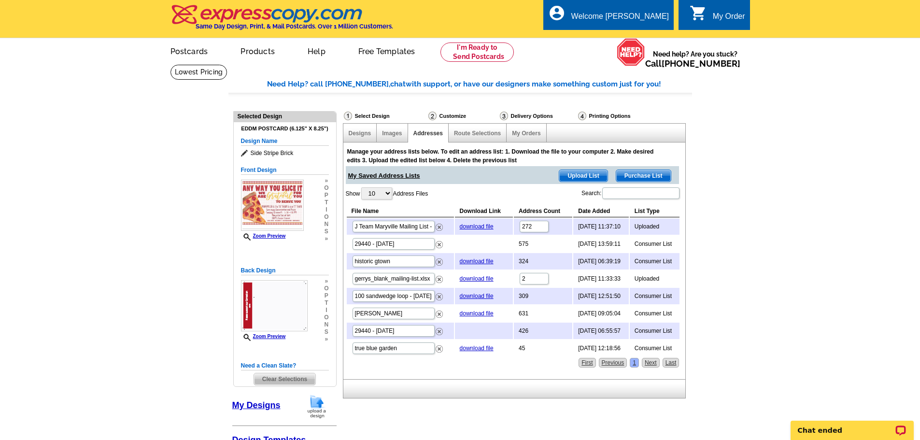
click at [279, 143] on h5 "Design Name" at bounding box center [285, 141] width 88 height 9
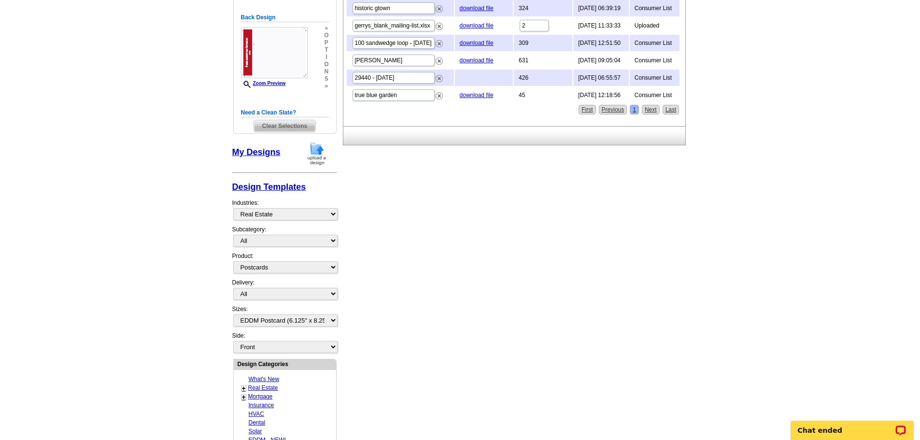
scroll to position [193, 0]
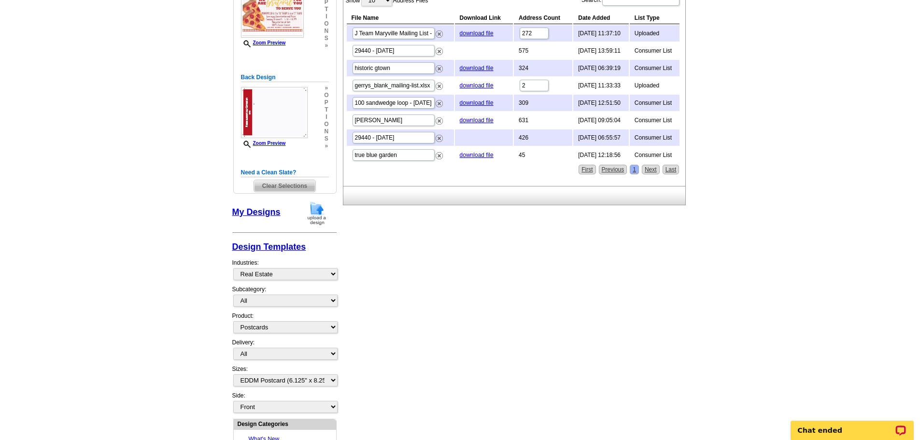
click at [255, 212] on link "My Designs" at bounding box center [256, 212] width 48 height 10
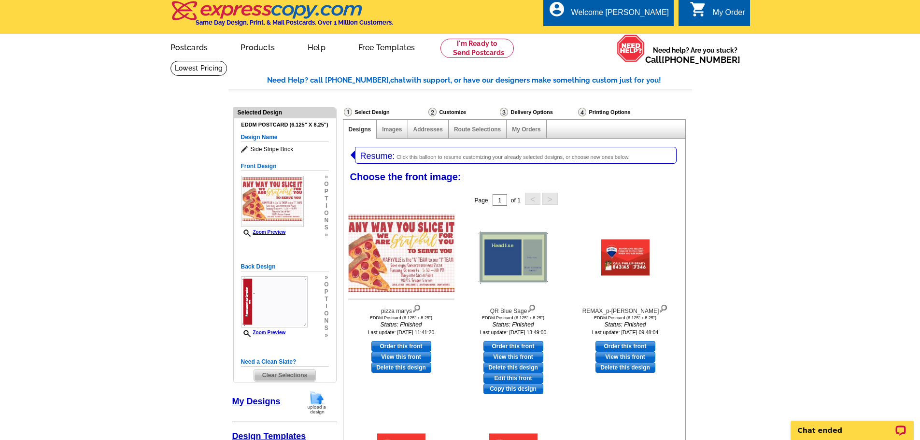
scroll to position [0, 0]
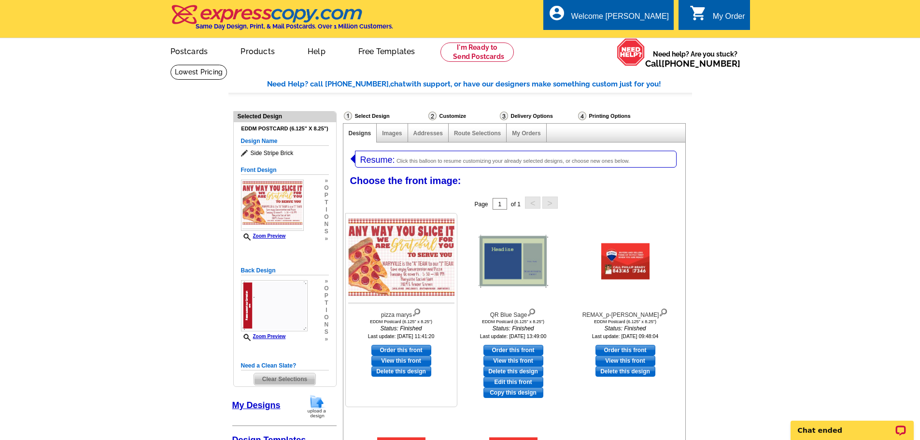
click at [406, 350] on link "Order this front" at bounding box center [402, 350] width 60 height 11
select select "back"
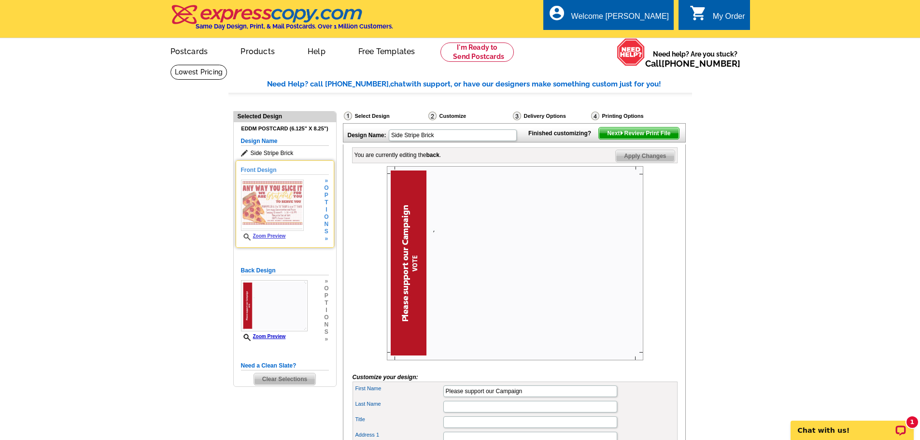
click at [287, 214] on img at bounding box center [272, 205] width 63 height 51
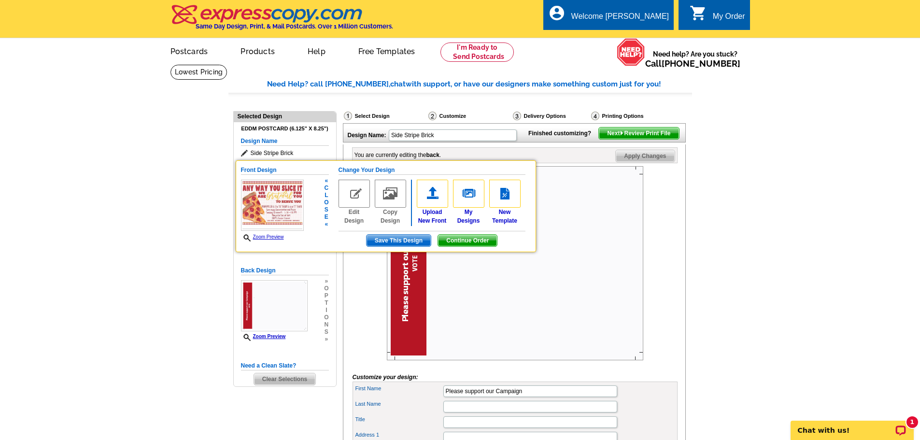
click at [403, 242] on span "Save This Design" at bounding box center [399, 241] width 64 height 12
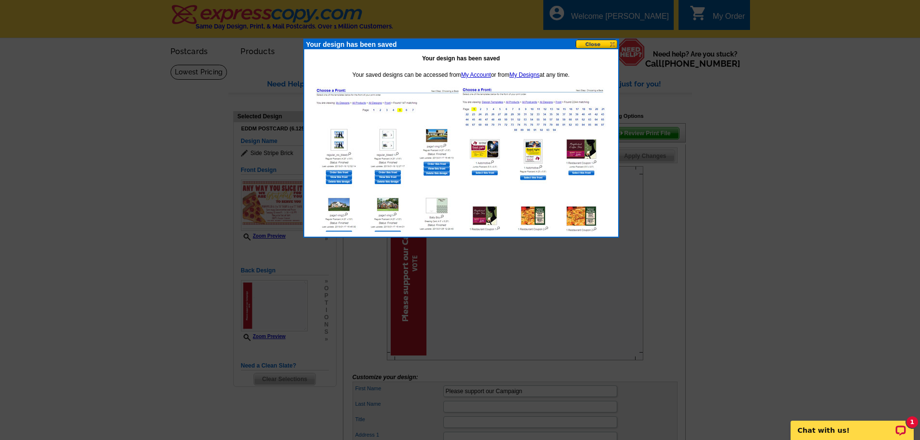
click at [594, 44] on button at bounding box center [597, 44] width 43 height 9
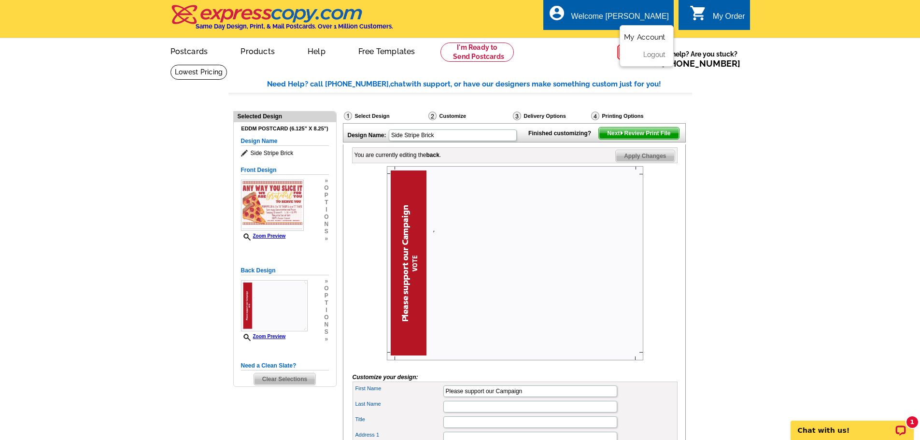
click at [648, 37] on link "My Account" at bounding box center [645, 37] width 42 height 9
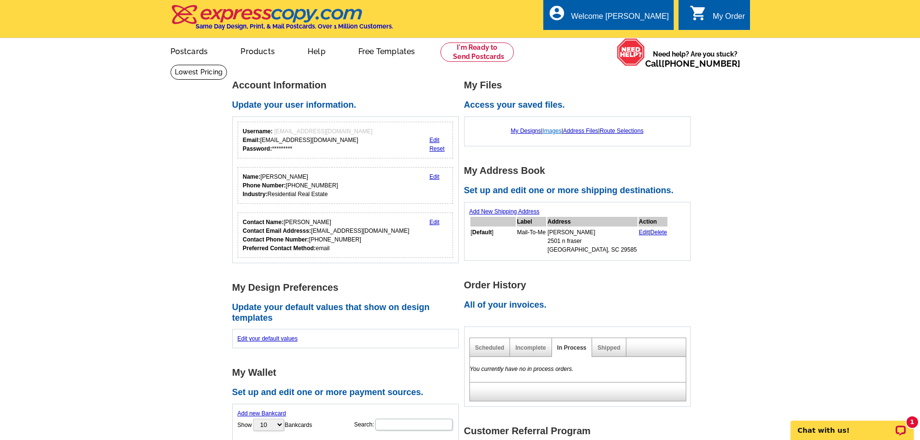
click at [547, 131] on link "Images" at bounding box center [552, 131] width 19 height 7
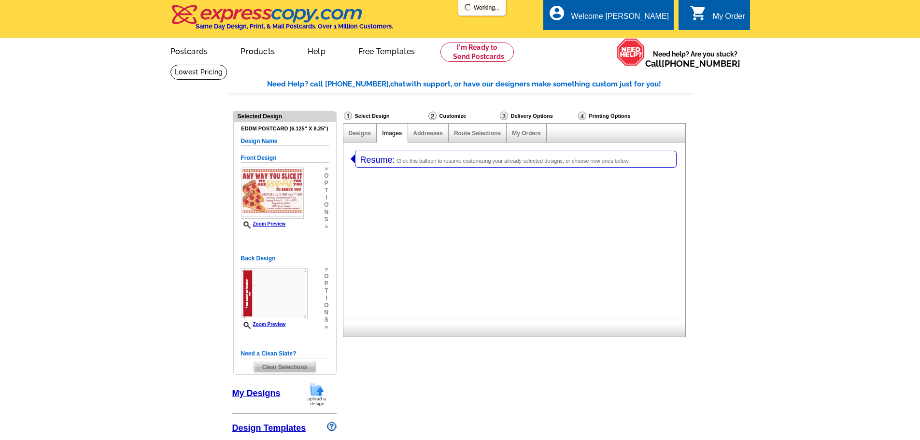
select select "1"
select select "14"
select select "785"
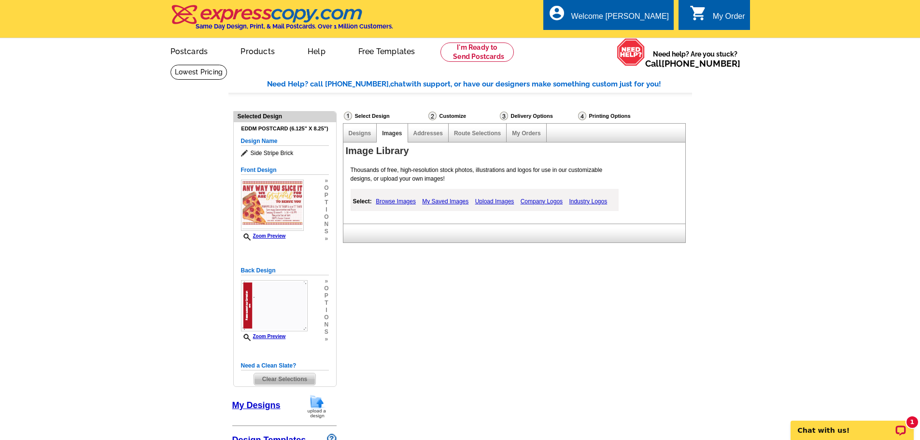
click at [442, 202] on link "My Saved Images" at bounding box center [445, 202] width 51 height 12
